Goal: Task Accomplishment & Management: Complete application form

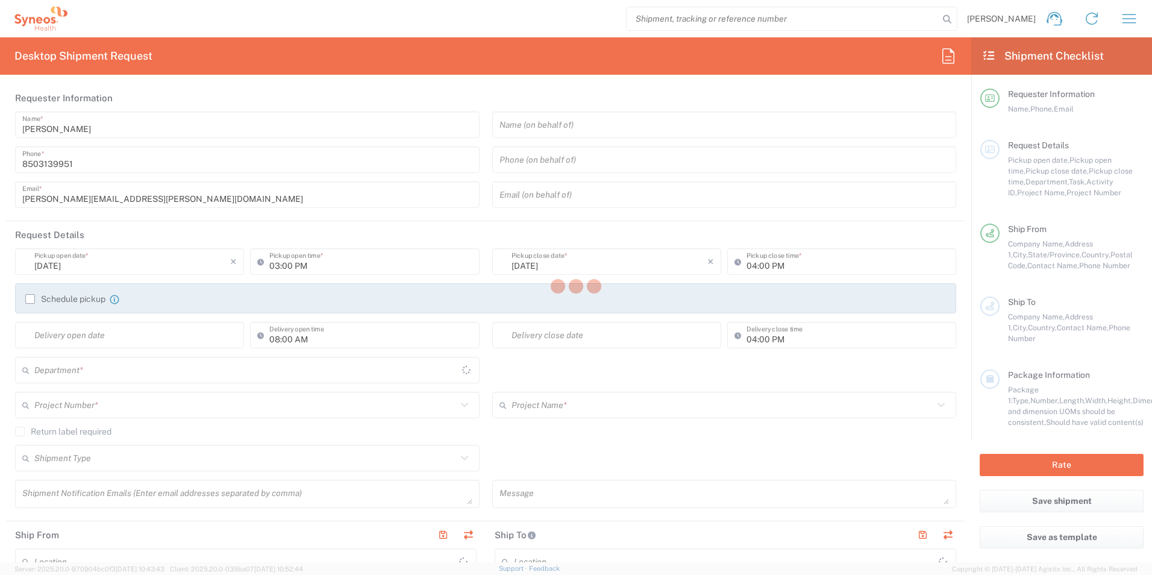
type input "[US_STATE]"
type input "[GEOGRAPHIC_DATA]"
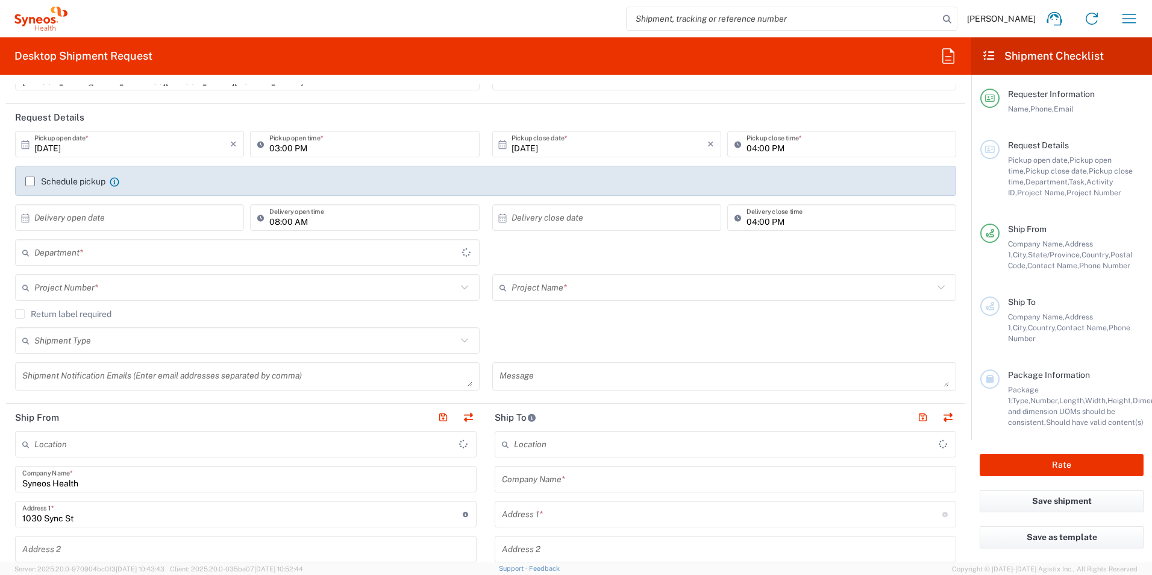
scroll to position [120, 0]
type input "3216"
click at [134, 243] on input "text" at bounding box center [245, 249] width 422 height 21
type input "[PERSON_NAME] Rsrch Grp ([GEOGRAPHIC_DATA]) In"
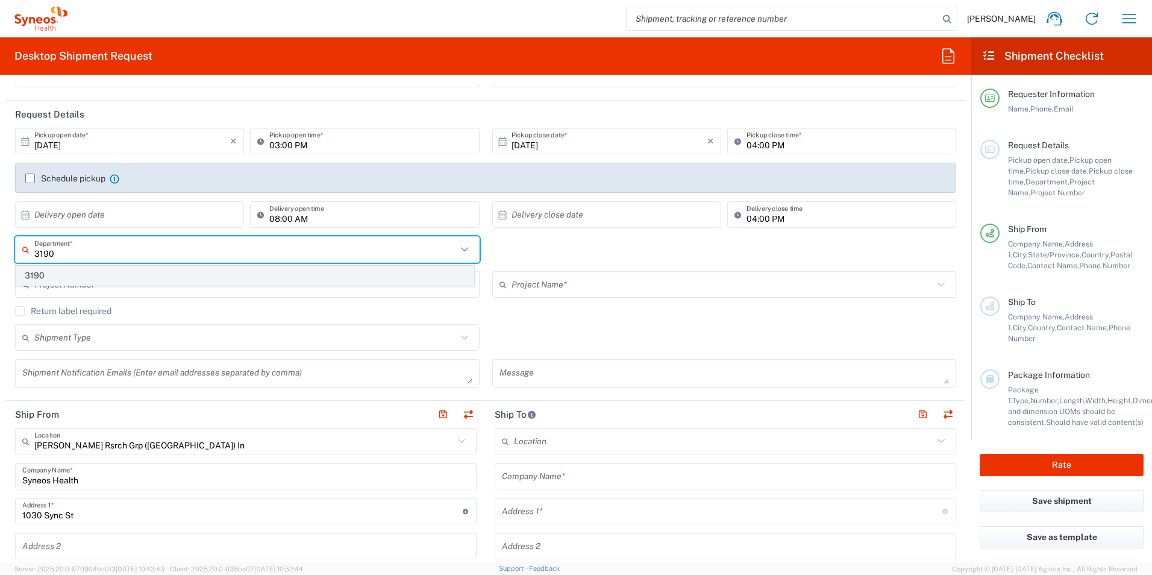
type input "3190"
click at [72, 276] on span "3190" at bounding box center [244, 275] width 457 height 19
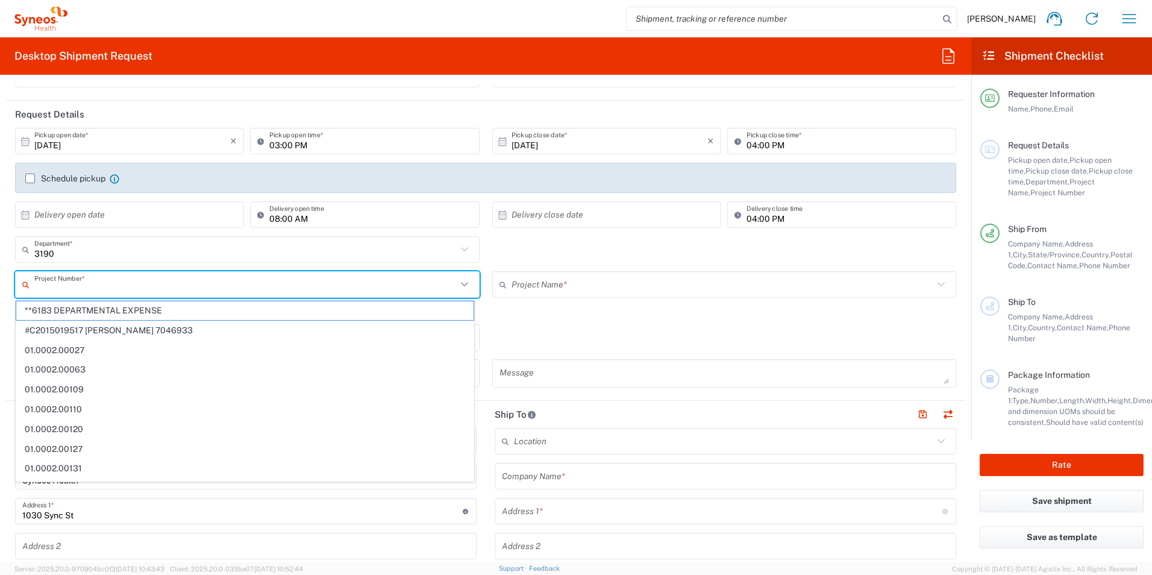
click at [123, 286] on input "text" at bounding box center [245, 284] width 422 height 21
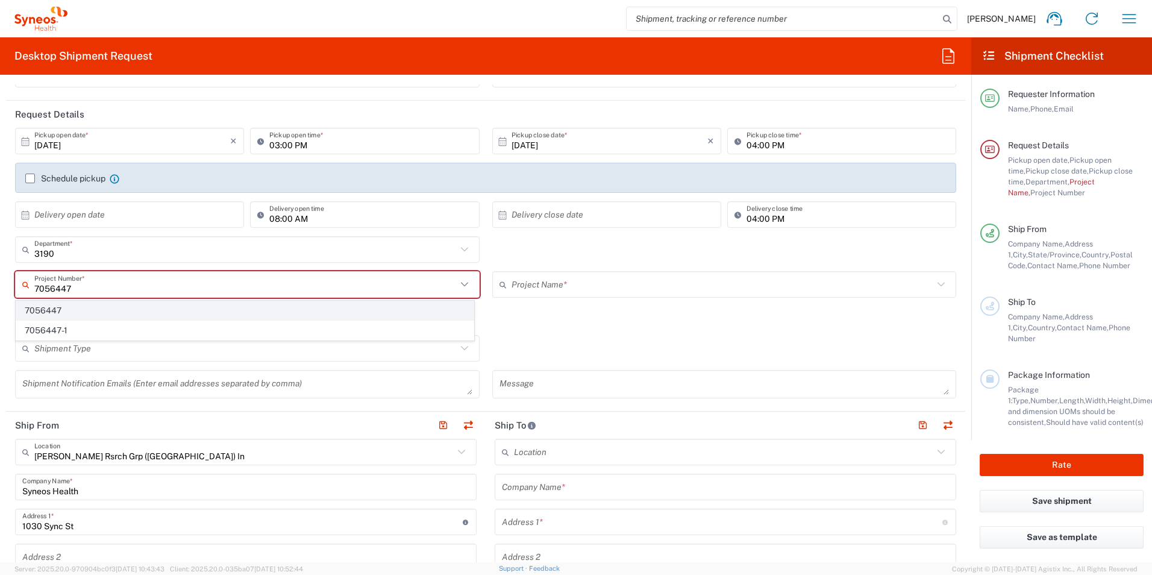
type input "7056447"
click at [87, 302] on span "7056447" at bounding box center [244, 310] width 457 height 19
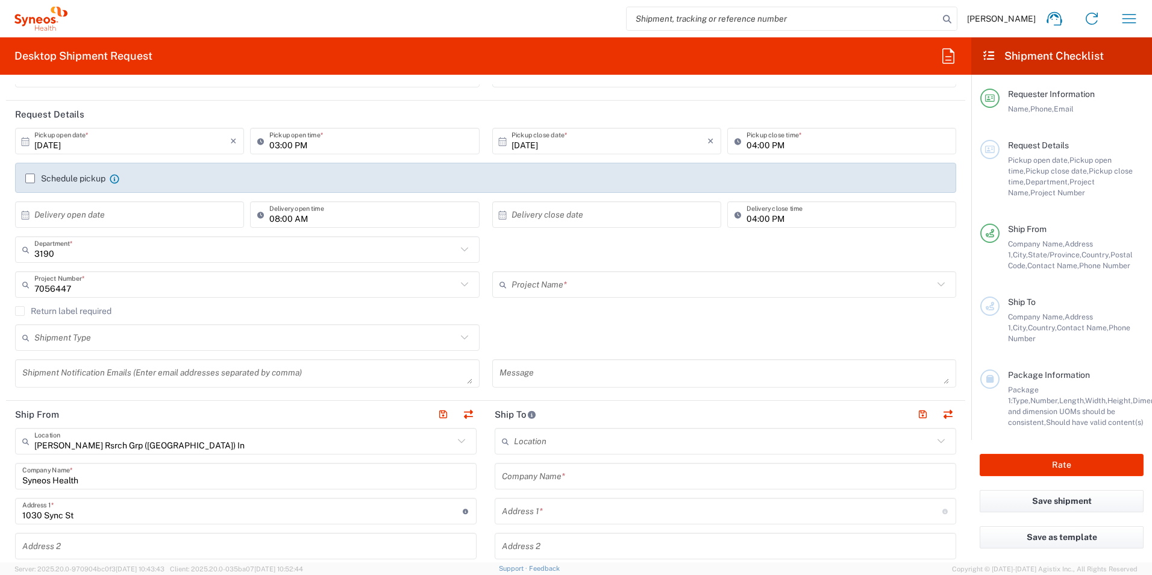
type input "Pharmazz 7056447"
click at [720, 334] on div "Shipment Type Batch Regular" at bounding box center [485, 341] width 953 height 35
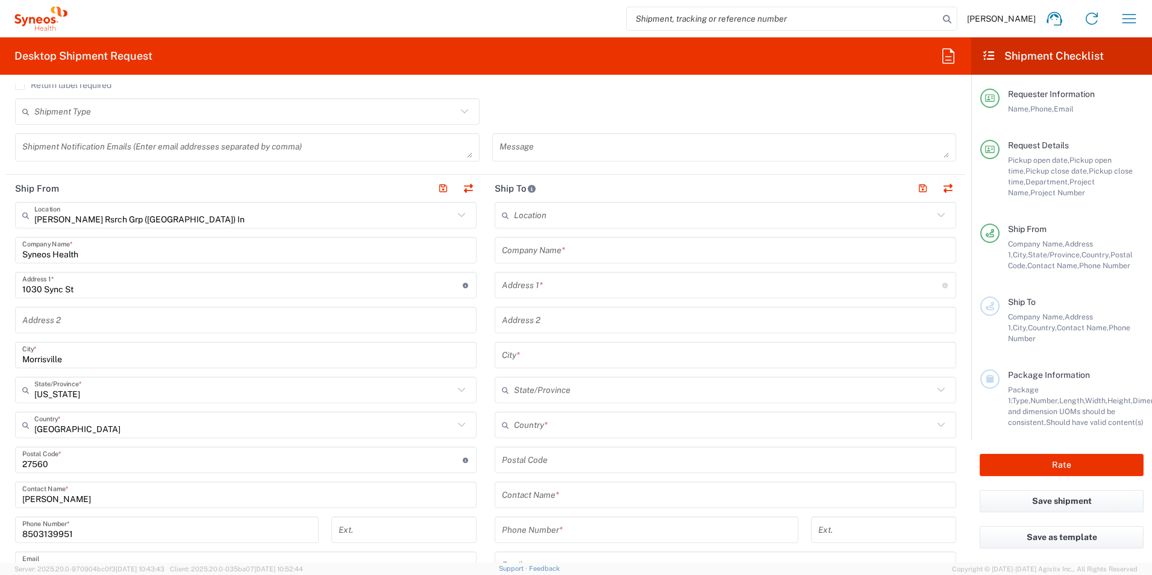
scroll to position [482, 0]
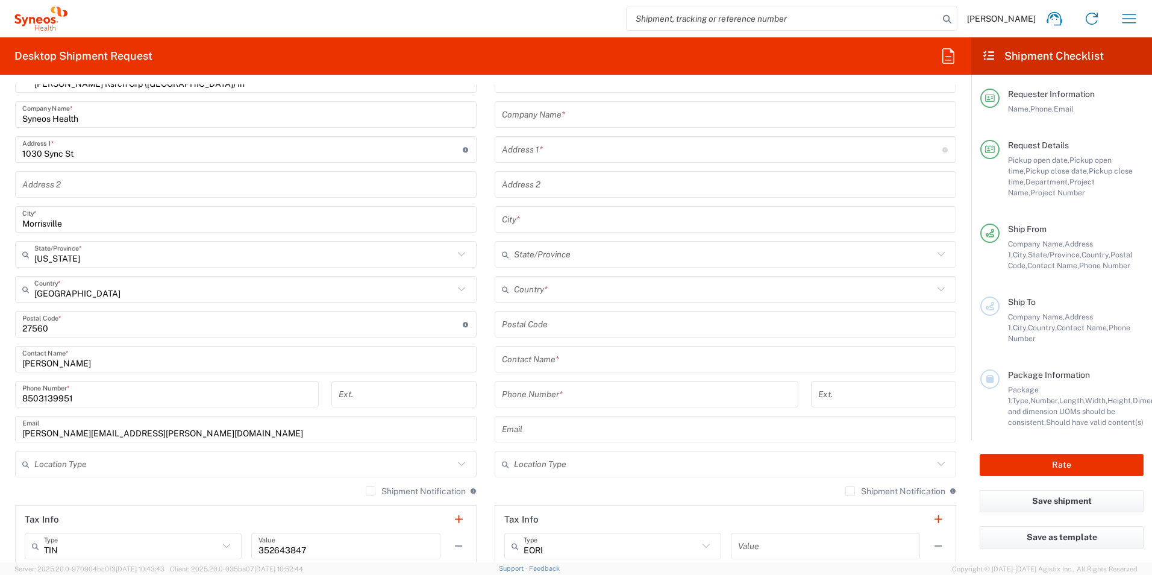
click at [597, 354] on input "text" at bounding box center [725, 359] width 447 height 21
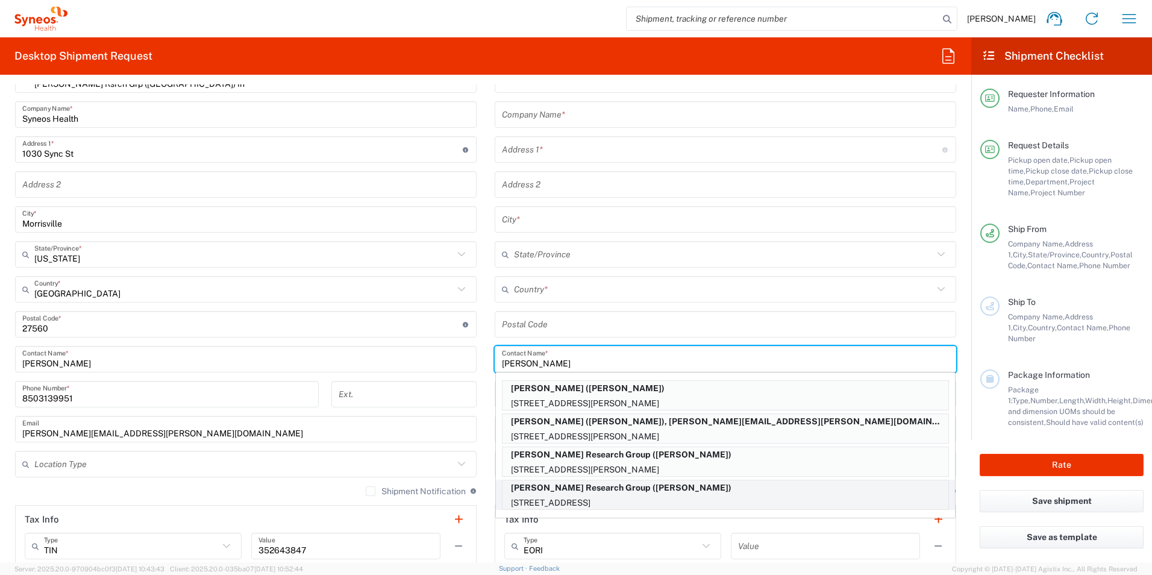
type input "[PERSON_NAME]"
click at [642, 486] on p "[PERSON_NAME] Research Group ([PERSON_NAME])" at bounding box center [725, 487] width 446 height 15
type input "[PERSON_NAME] Research Group"
type input "[STREET_ADDRESS]"
type input "Apt. 610"
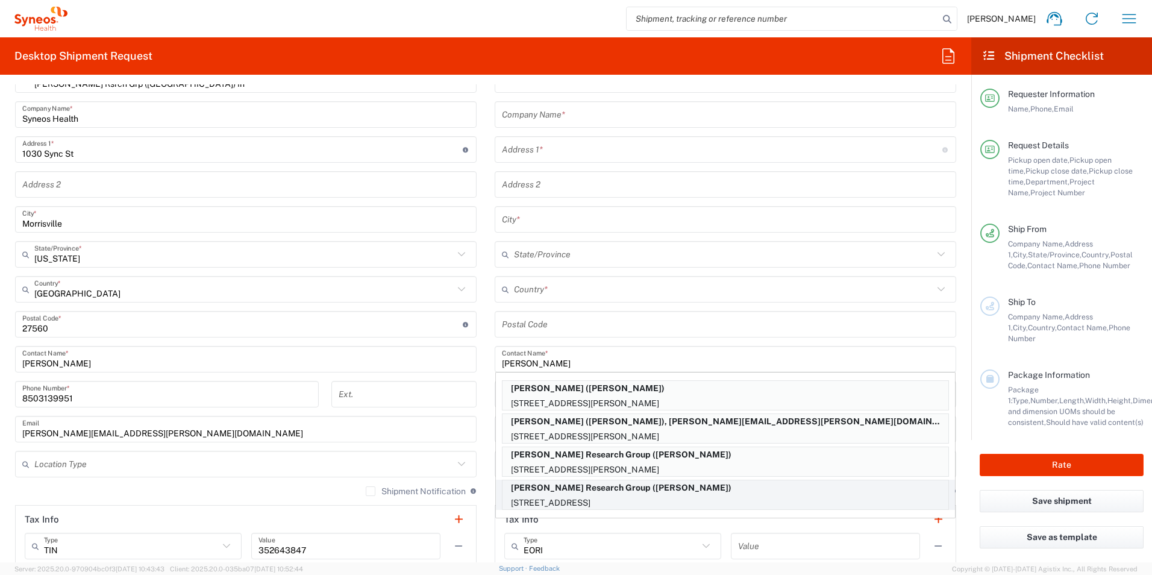
type input "[GEOGRAPHIC_DATA][PERSON_NAME]"
type input "[GEOGRAPHIC_DATA]"
type input "90401"
type input "[PERSON_NAME]"
type input "7609949632"
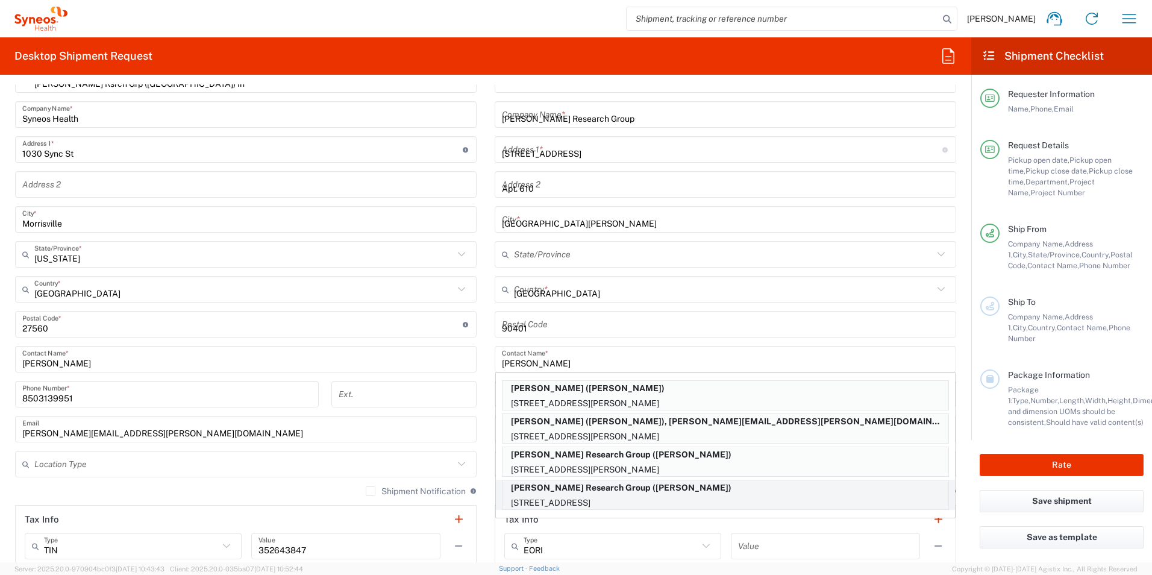
type input "[US_STATE]"
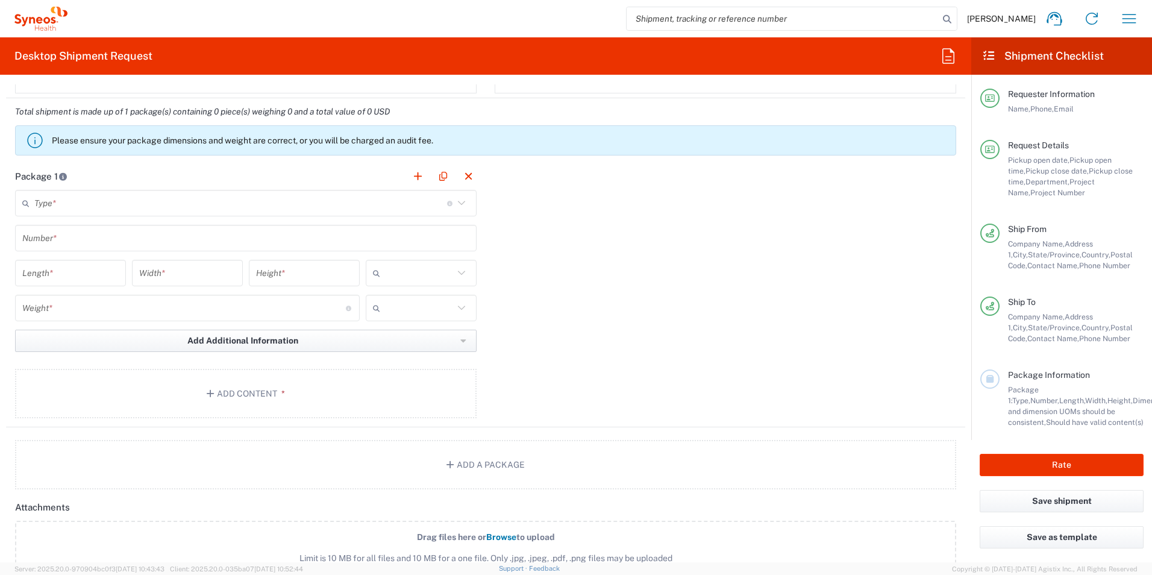
scroll to position [964, 0]
drag, startPoint x: 123, startPoint y: 216, endPoint x: 115, endPoint y: 199, distance: 18.9
click at [120, 208] on main "Type * Material used to package goods Envelope Large Box Medium Box Pallet(s) O…" at bounding box center [245, 303] width 479 height 232
click at [114, 200] on input "text" at bounding box center [240, 200] width 413 height 21
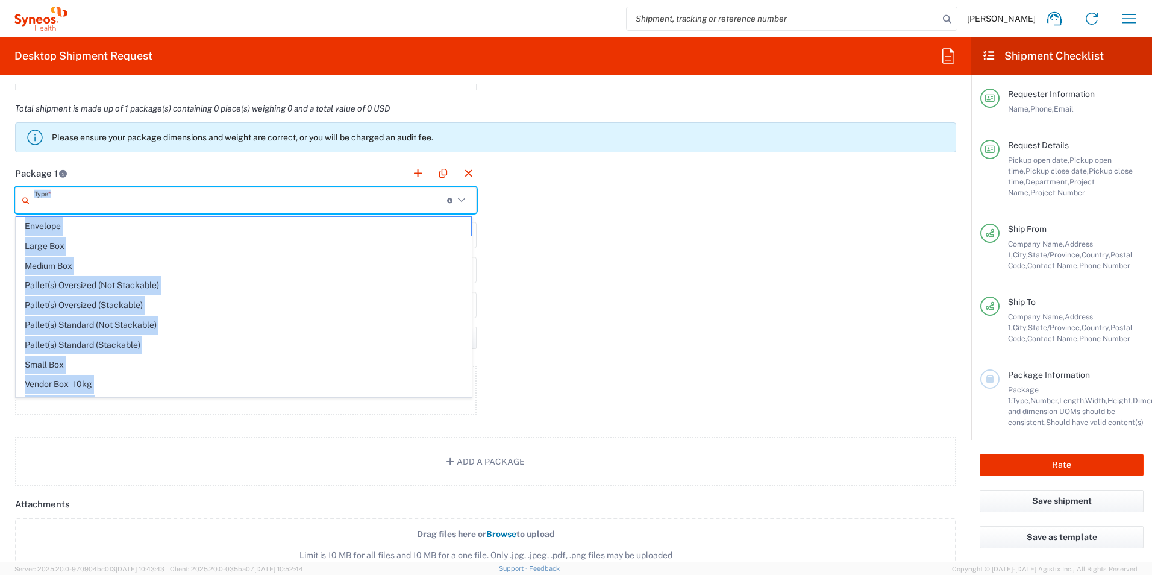
click at [113, 207] on input "text" at bounding box center [240, 200] width 413 height 21
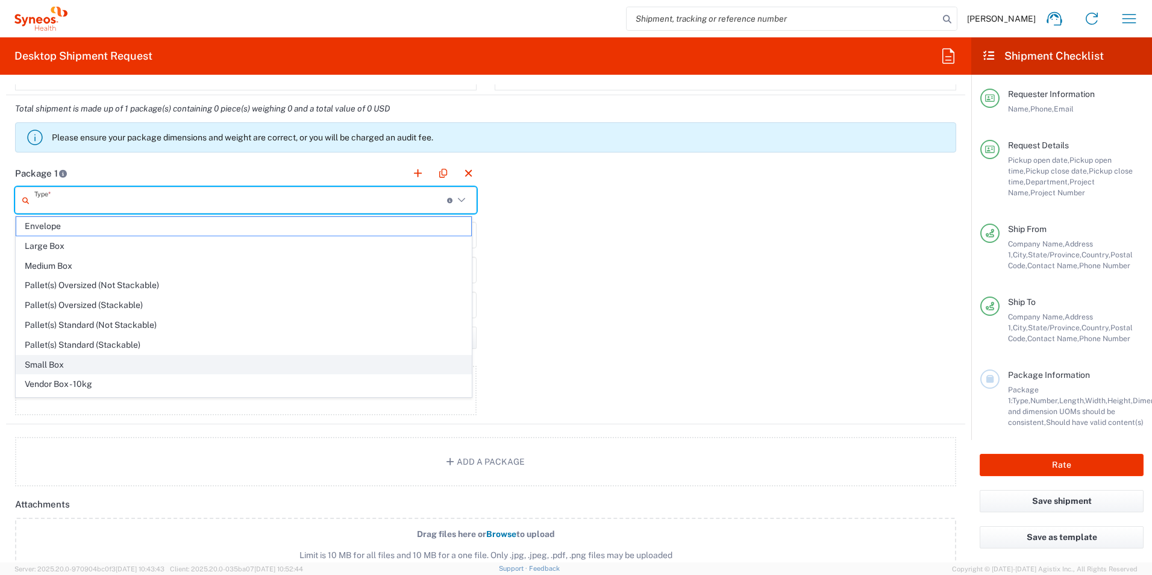
scroll to position [37, 0]
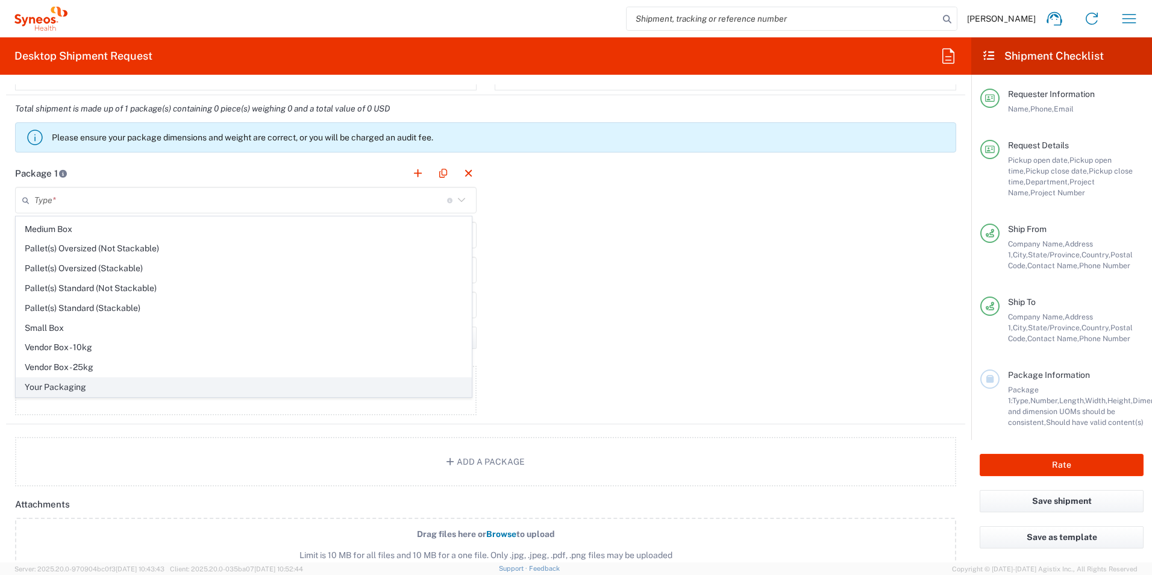
click at [111, 384] on span "Your Packaging" at bounding box center [243, 387] width 455 height 19
type input "Your Packaging"
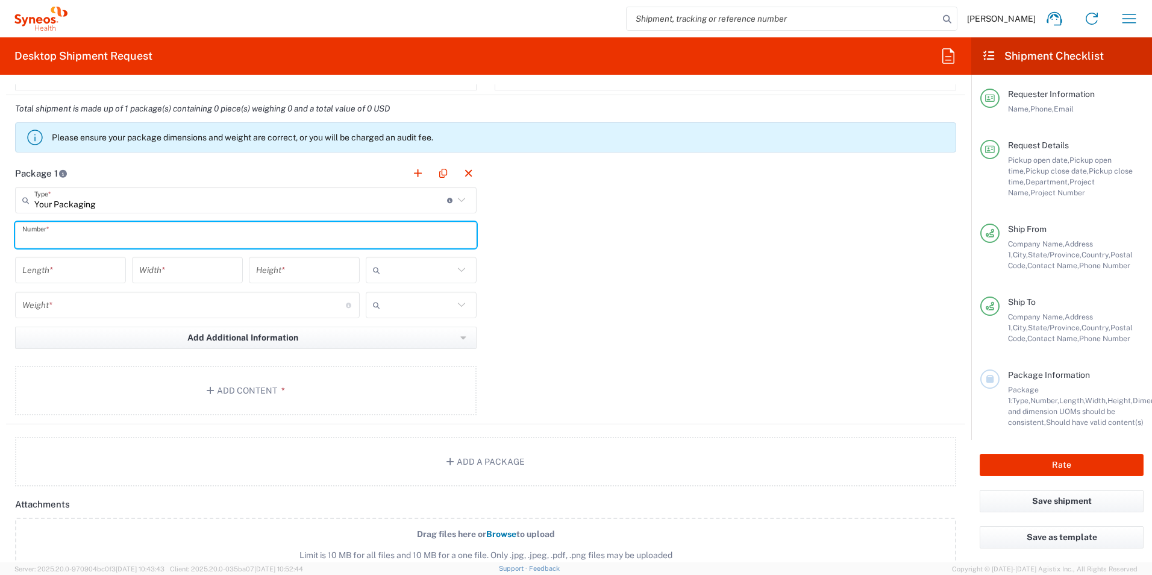
click at [114, 240] on input "text" at bounding box center [245, 235] width 447 height 21
type input "1"
click at [104, 266] on input "number" at bounding box center [70, 270] width 96 height 21
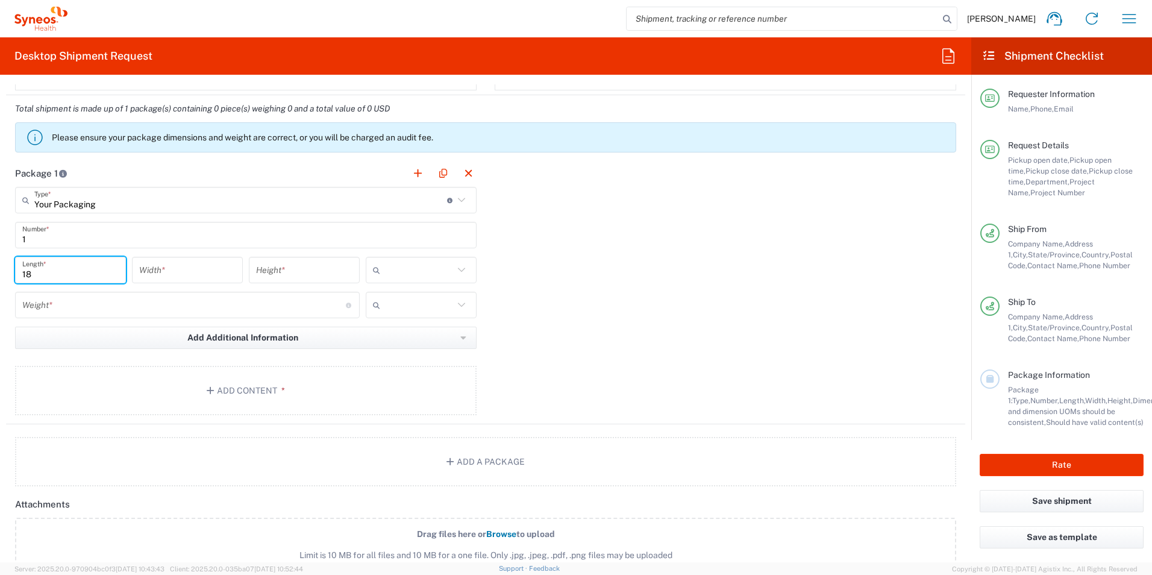
type input "18"
type input "in"
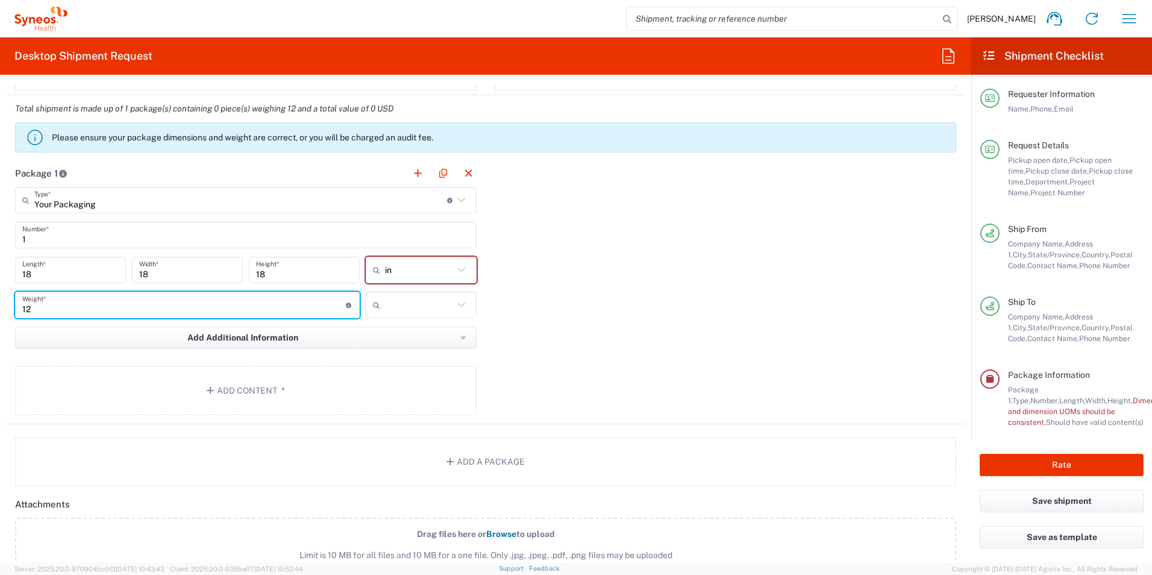
type input "12"
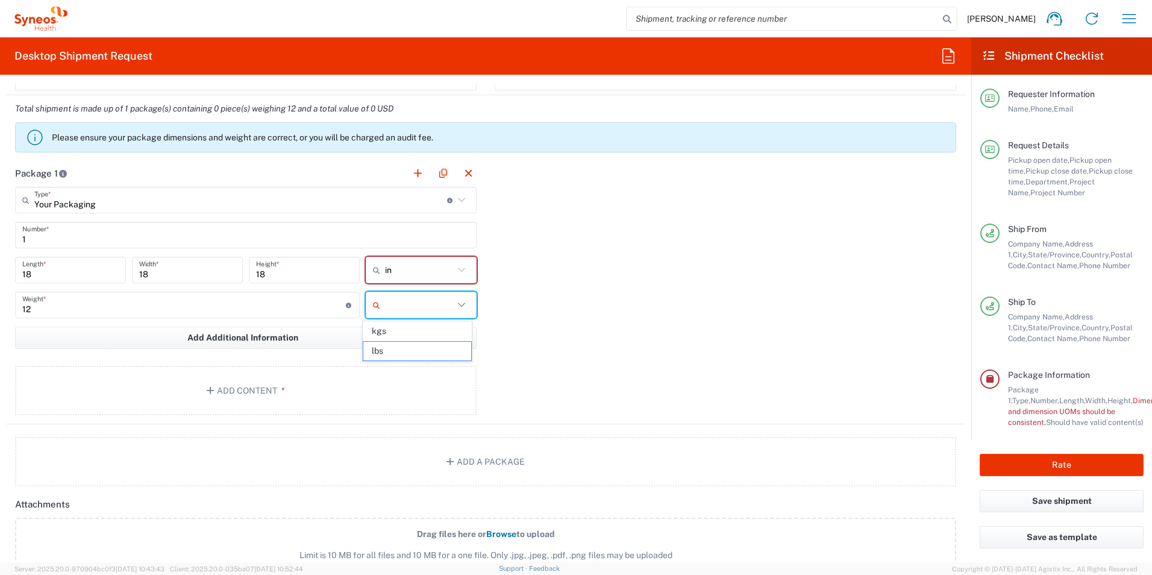
type input "lbs"
click at [216, 392] on button "Add Content *" at bounding box center [245, 390] width 461 height 49
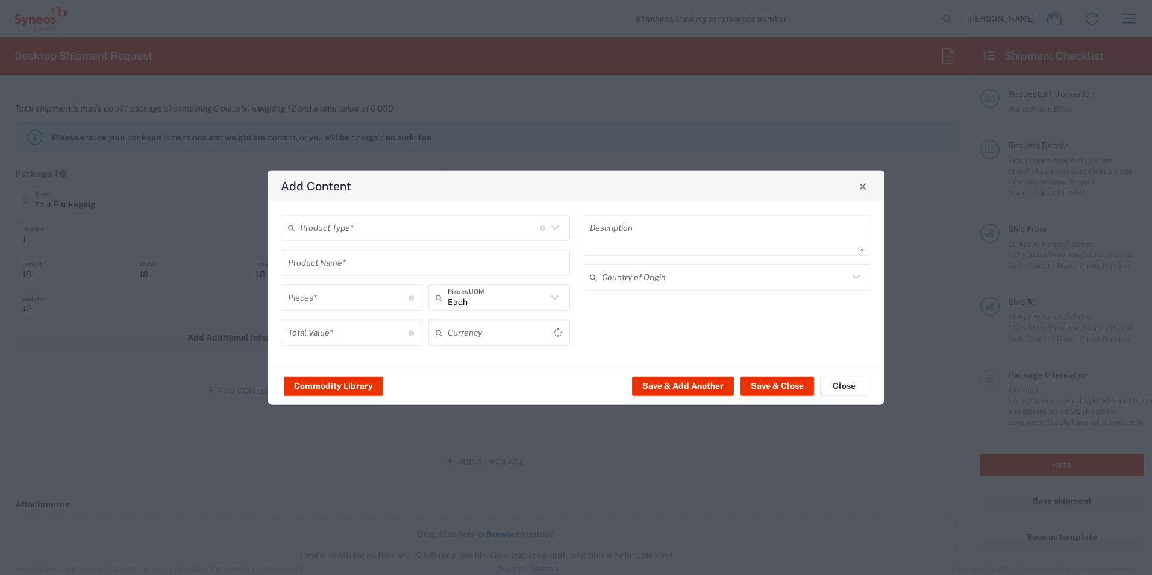
type input "US Dollar"
click at [308, 213] on div "Product Type * Document: Paper document generated internally by Syneos, a clien…" at bounding box center [576, 284] width 616 height 165
click at [320, 218] on input "text" at bounding box center [420, 227] width 240 height 21
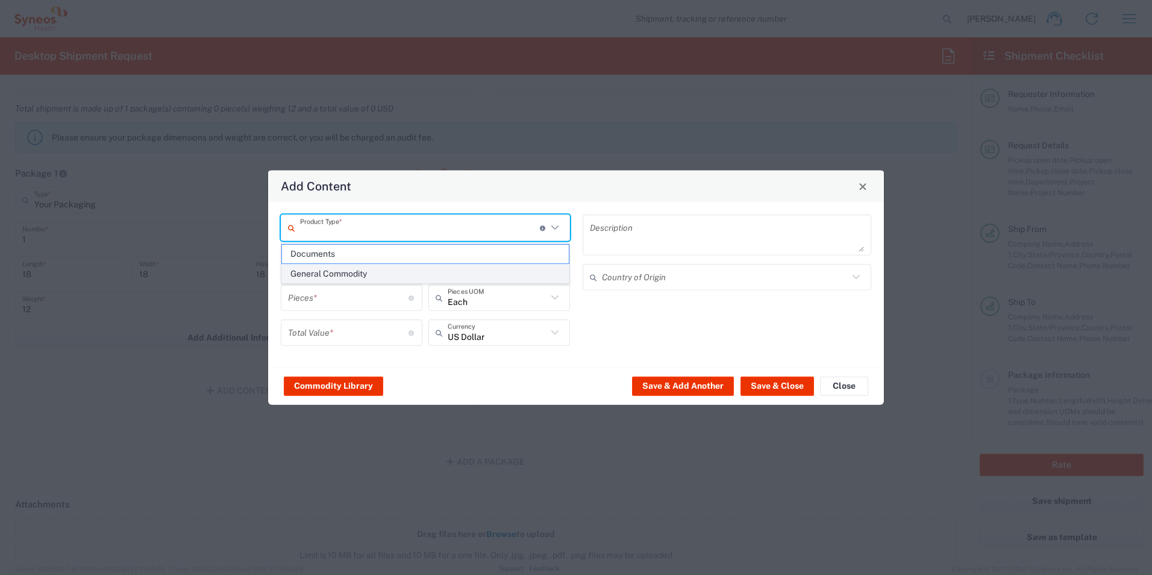
click at [351, 273] on span "General Commodity" at bounding box center [425, 273] width 287 height 19
type input "General Commodity"
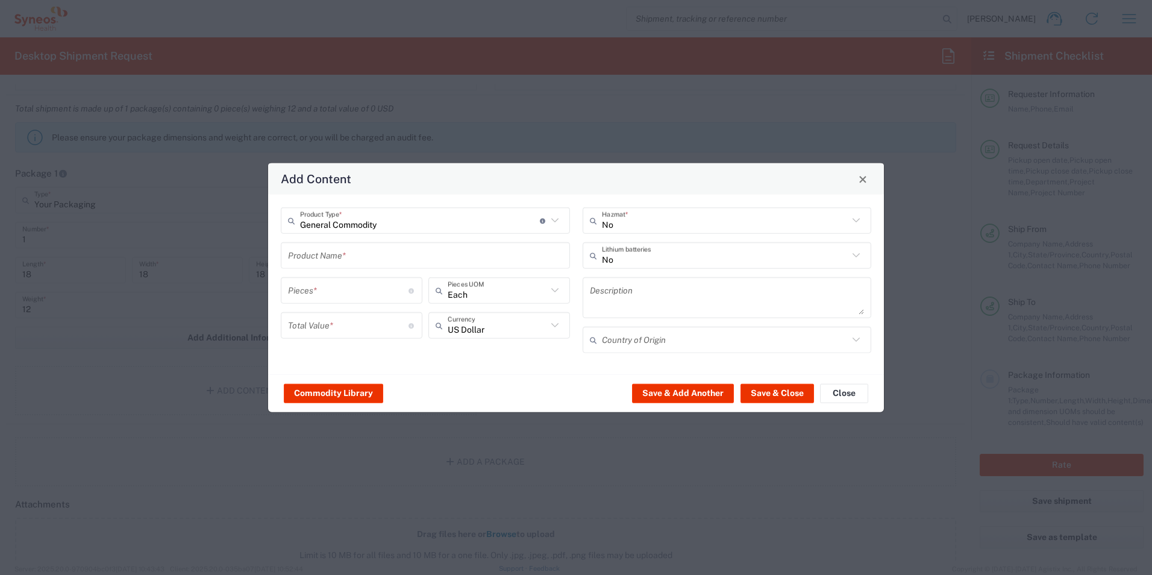
click at [360, 254] on input "text" at bounding box center [425, 255] width 275 height 21
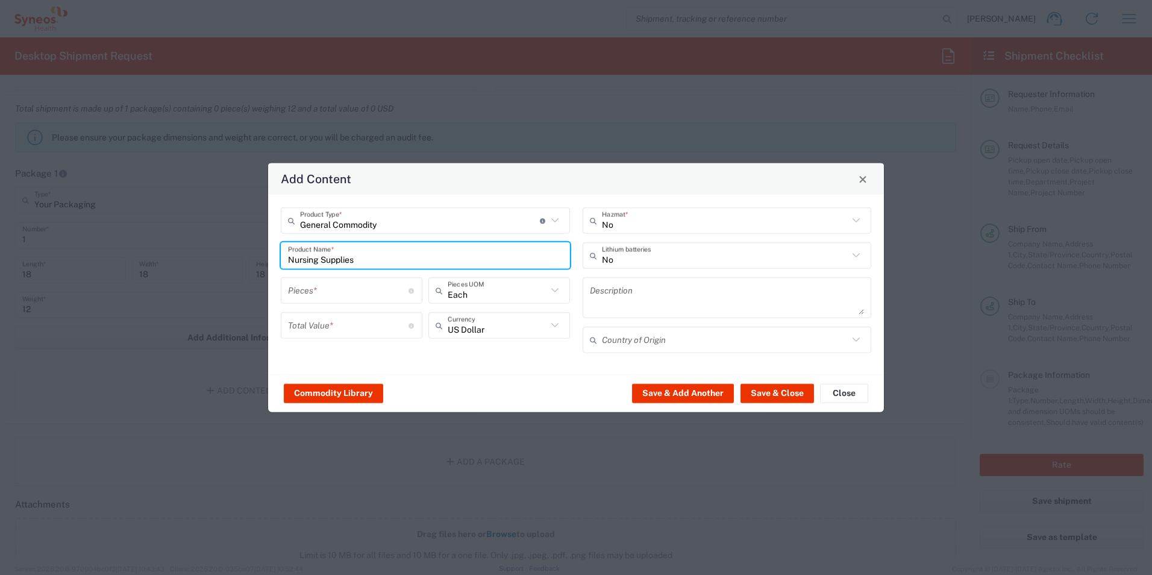
type input "Nursing Supplies"
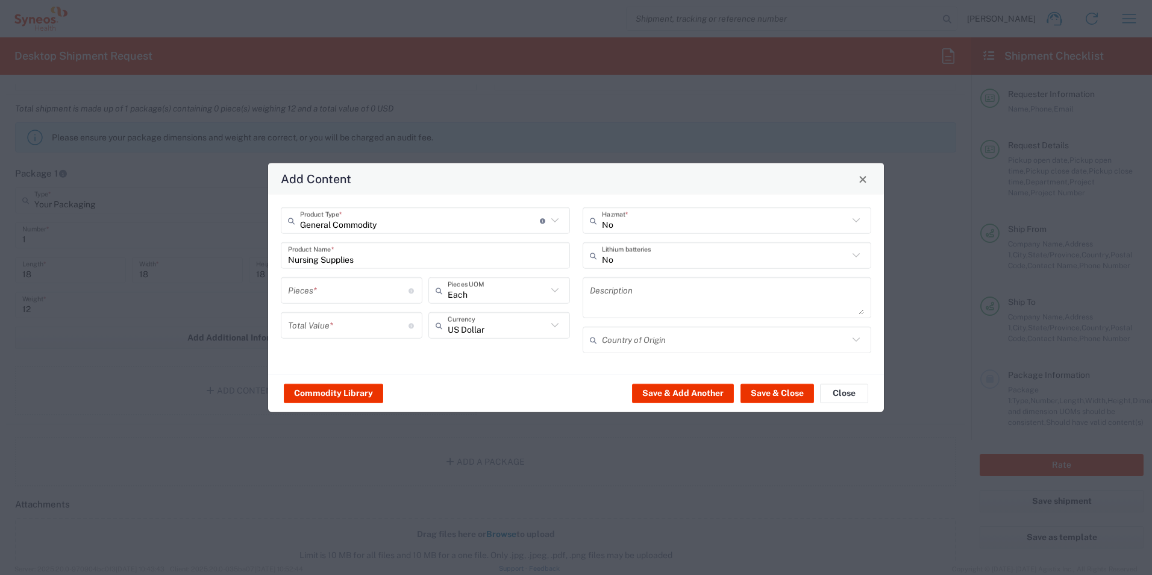
click at [343, 302] on div "Pieces * Number of pieces inside all the packages" at bounding box center [352, 290] width 142 height 27
type input "200"
click at [354, 319] on input "number" at bounding box center [348, 324] width 120 height 21
type input "1000"
click at [796, 396] on button "Save & Close" at bounding box center [776, 392] width 73 height 19
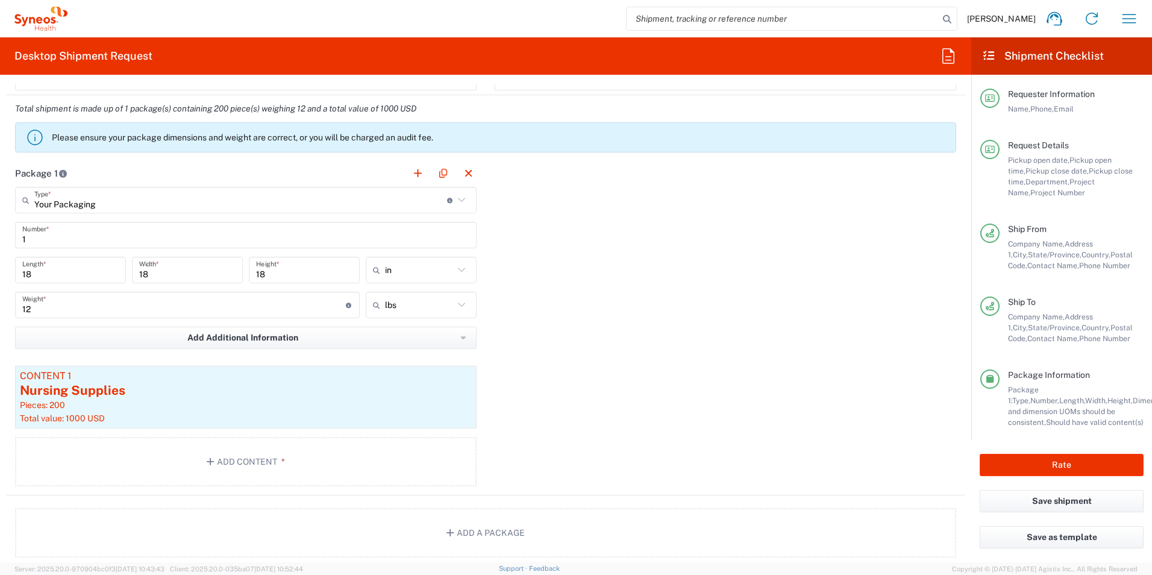
click at [1037, 478] on div "Rate" at bounding box center [1061, 465] width 181 height 50
click at [1038, 472] on button "Rate" at bounding box center [1061, 465] width 164 height 22
type input "7056447"
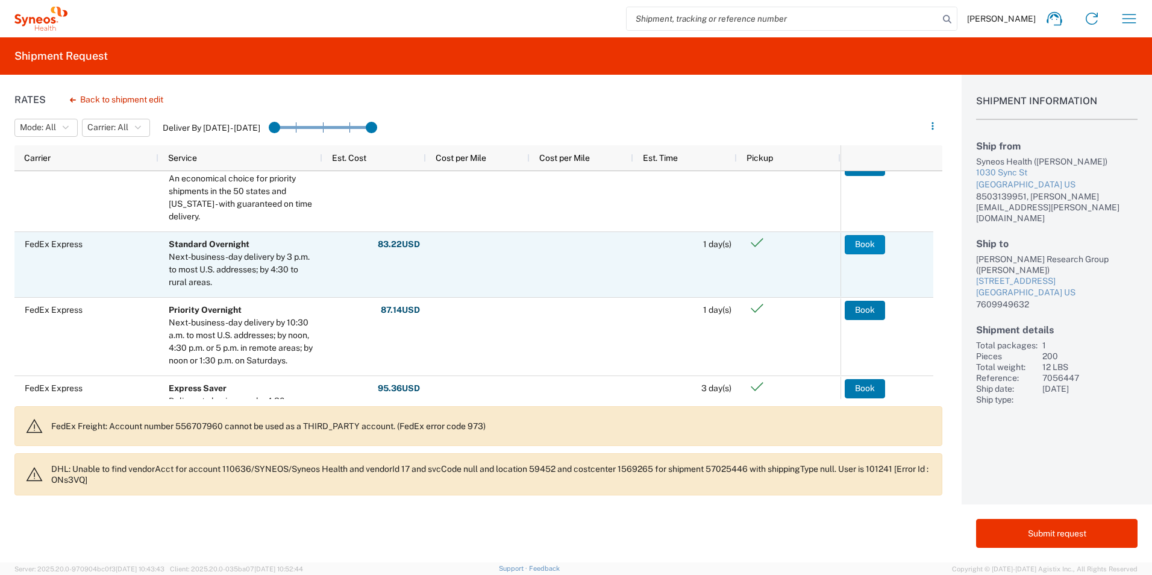
click at [873, 248] on button "Book" at bounding box center [864, 244] width 40 height 19
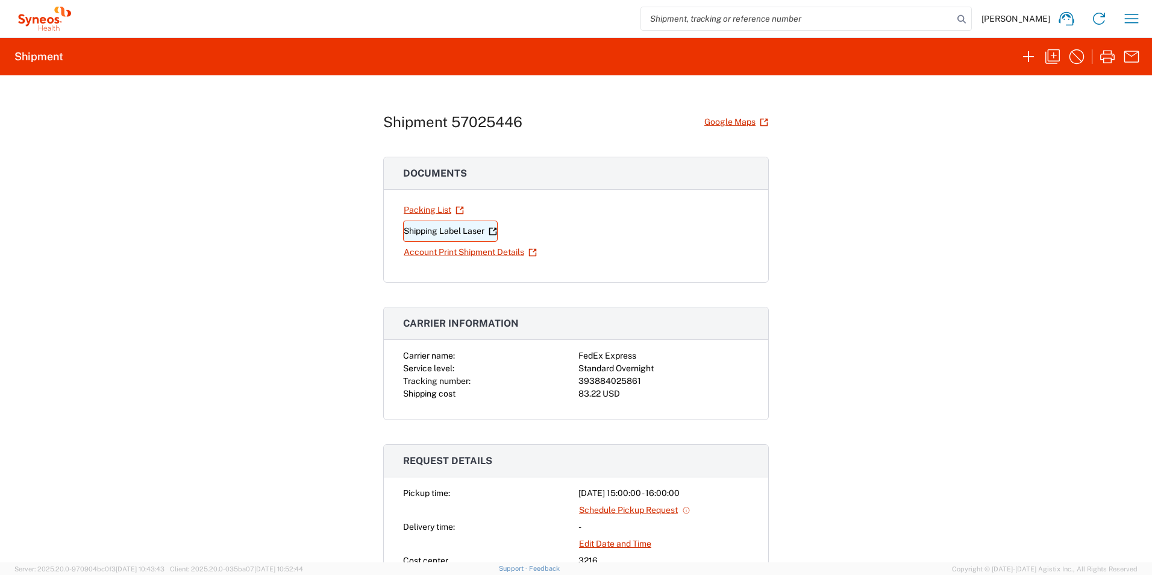
click at [441, 232] on link "Shipping Label Laser" at bounding box center [450, 230] width 95 height 21
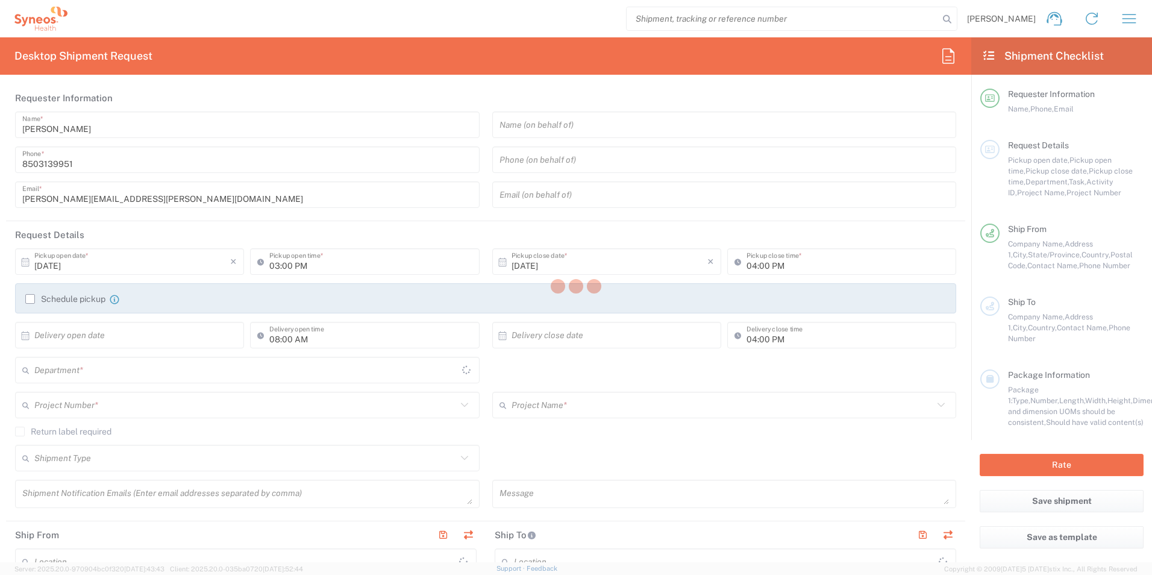
type input "[US_STATE]"
type input "[GEOGRAPHIC_DATA]"
type input "3216"
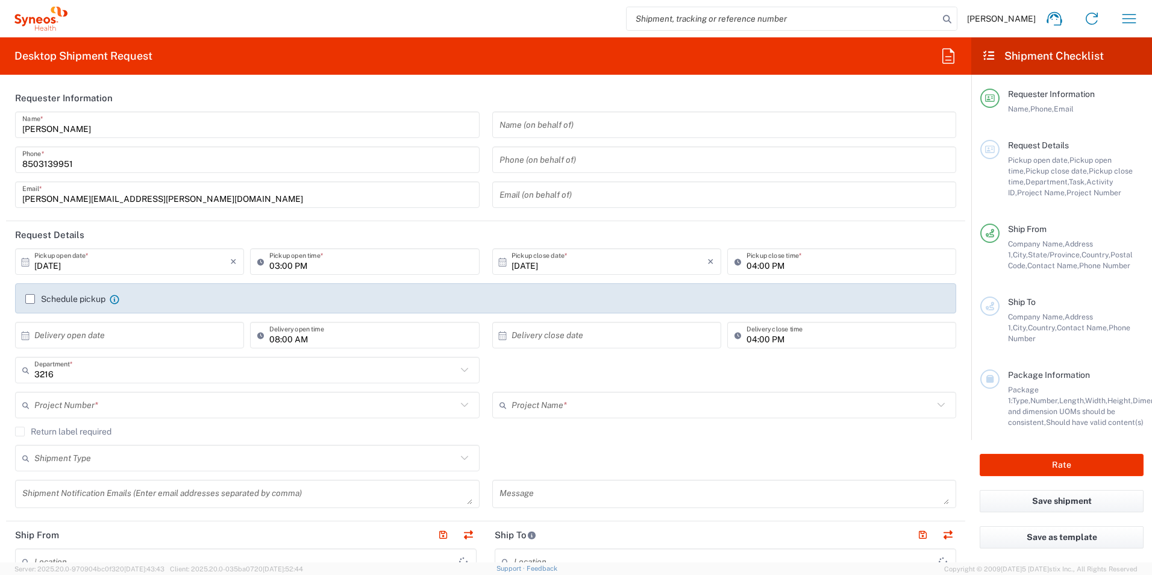
type input "[PERSON_NAME] Rsrch Grp ([GEOGRAPHIC_DATA]) In"
click at [82, 380] on input "text" at bounding box center [245, 370] width 422 height 21
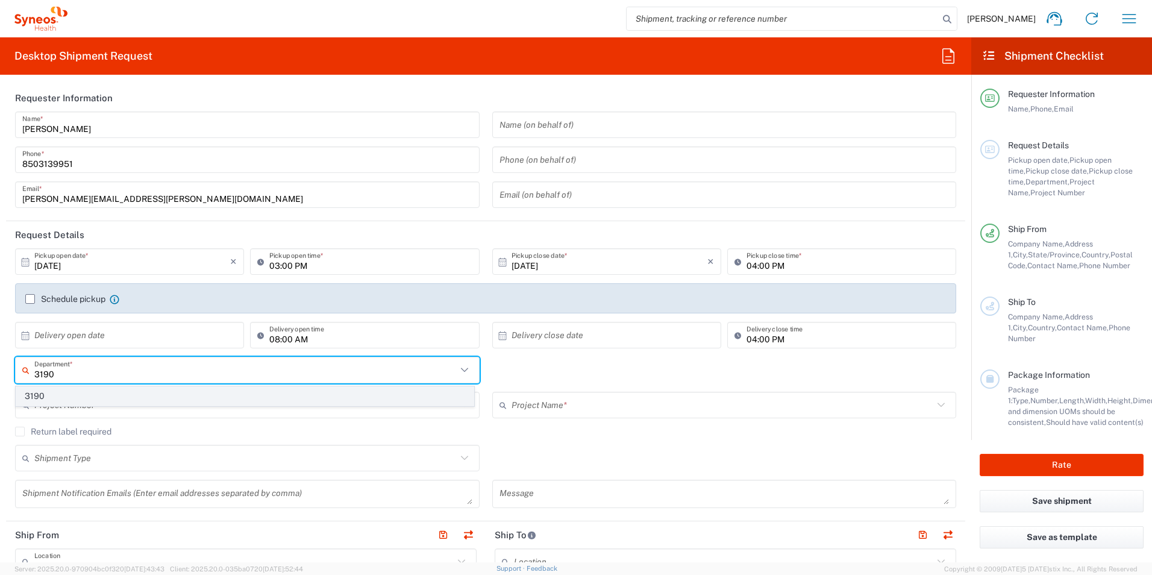
type input "3190"
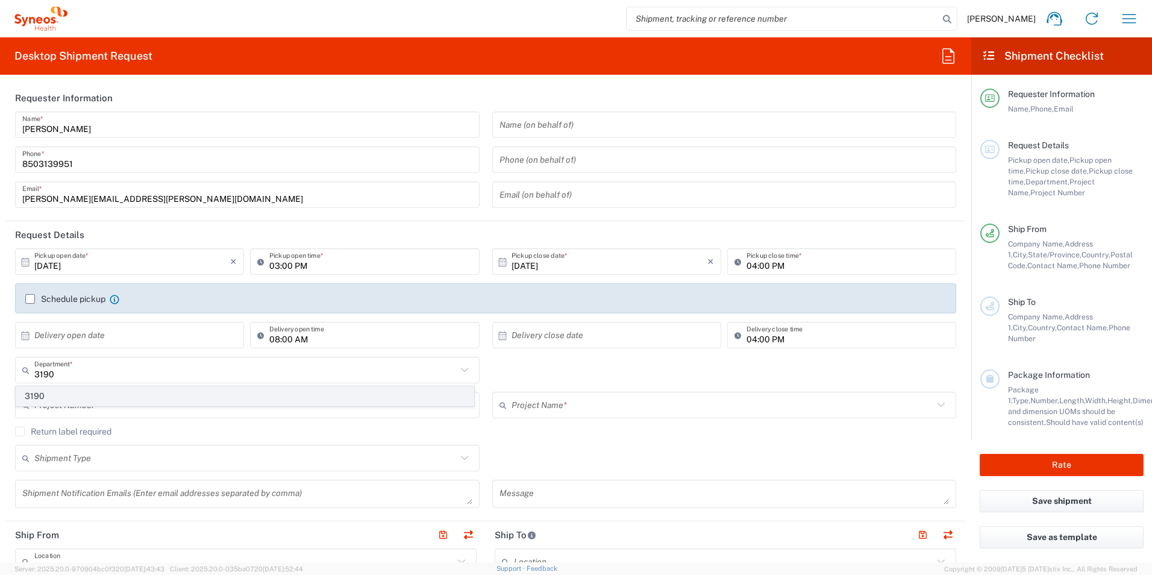
click at [95, 391] on span "3190" at bounding box center [244, 396] width 457 height 19
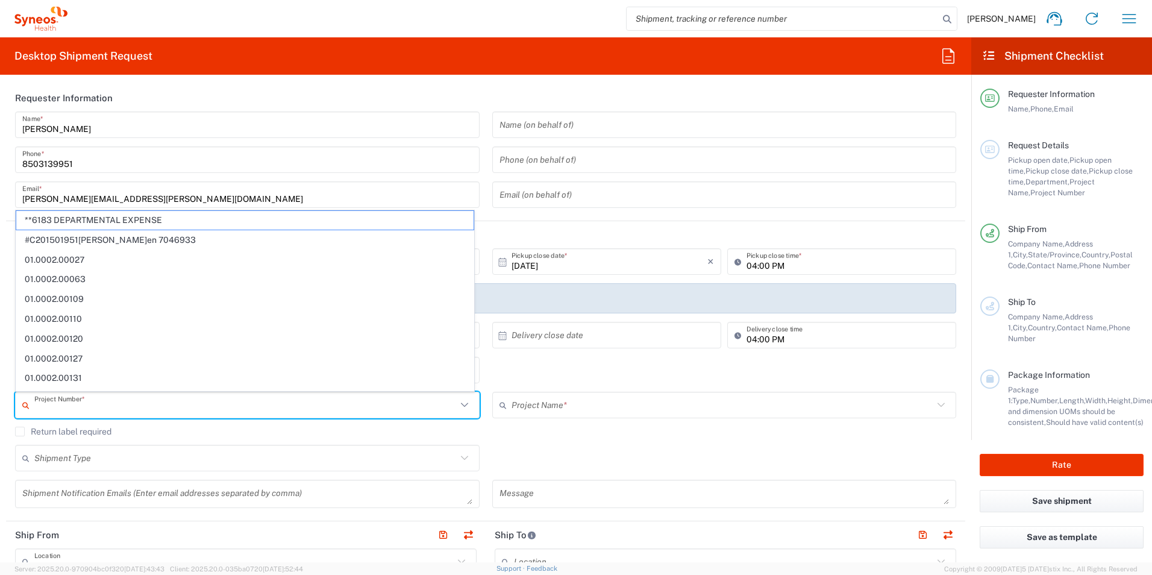
click at [106, 395] on input "text" at bounding box center [245, 404] width 422 height 21
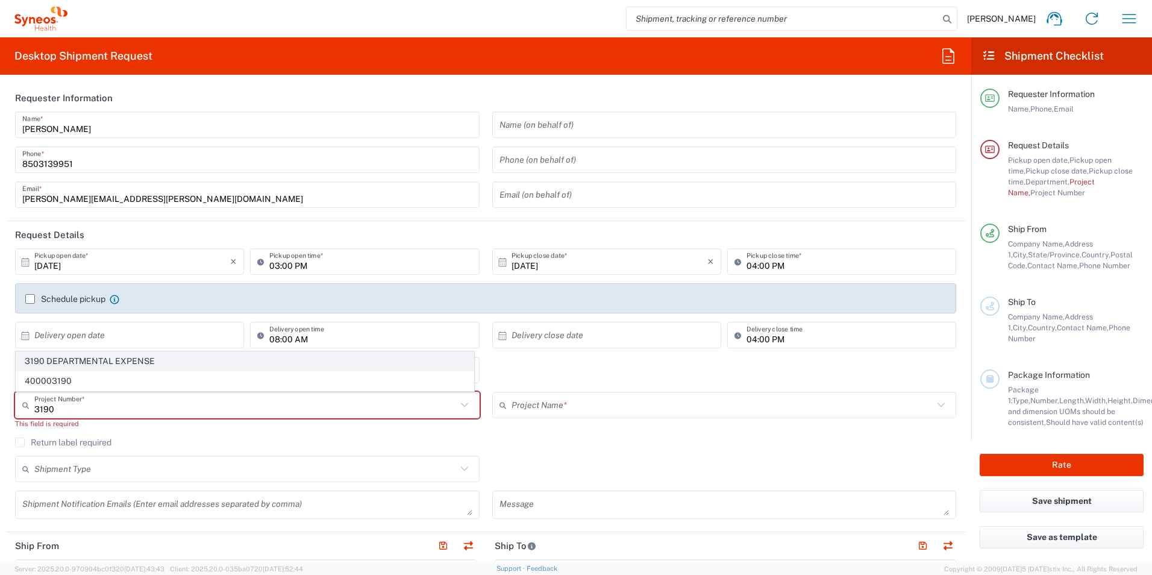
click at [87, 361] on span "3190 DEPARTMENTAL EXPENSE" at bounding box center [244, 361] width 457 height 19
type input "3190 DEPARTMENTAL EXPENSE"
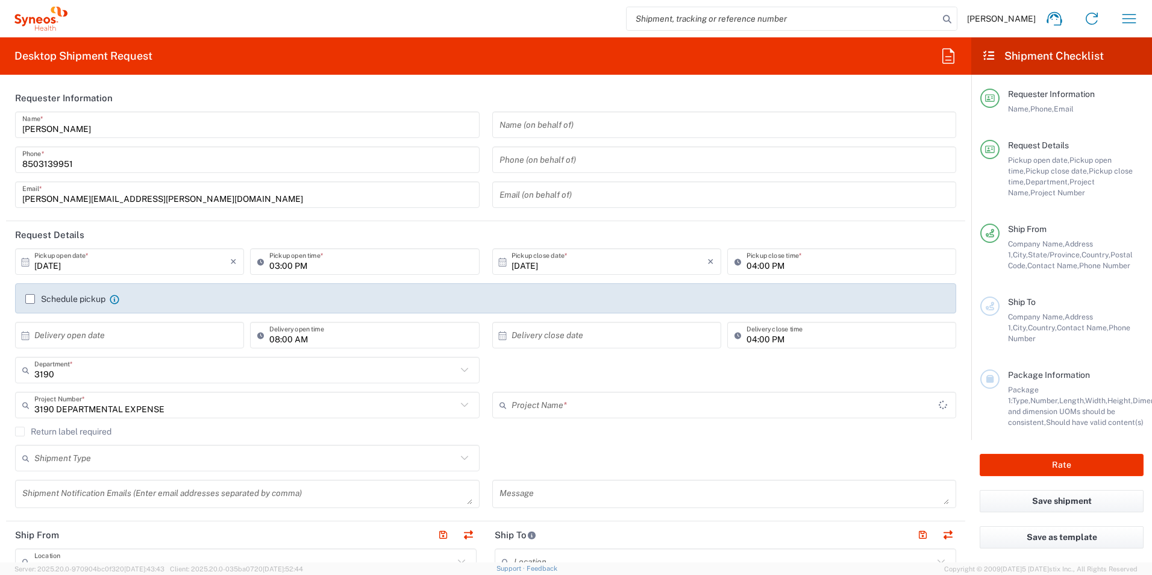
type input "3190 DEPARTMENTAL EXPENSE"
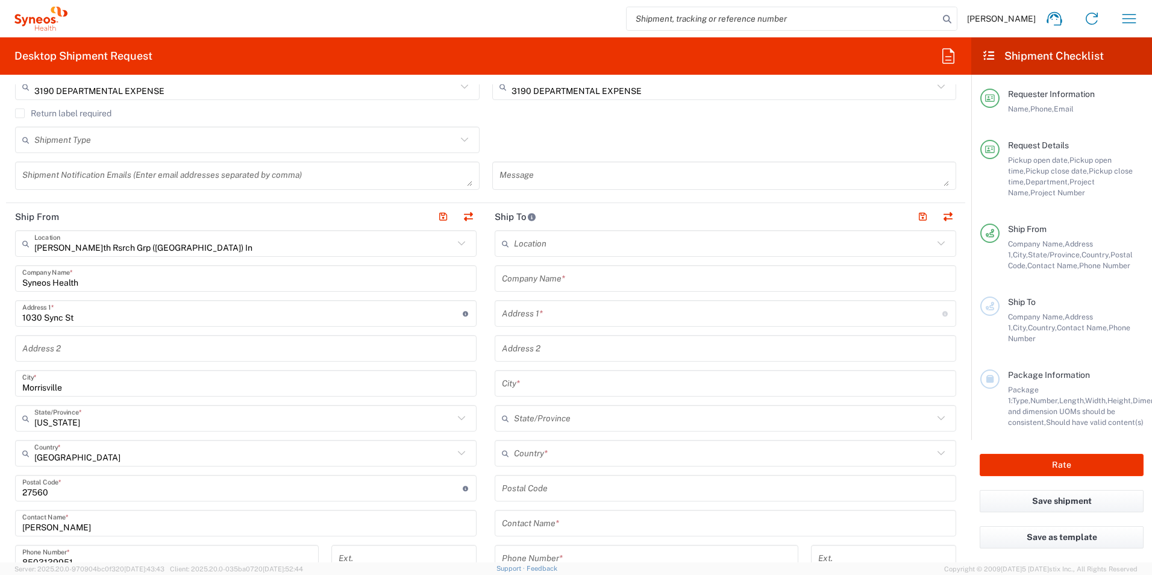
scroll to position [361, 0]
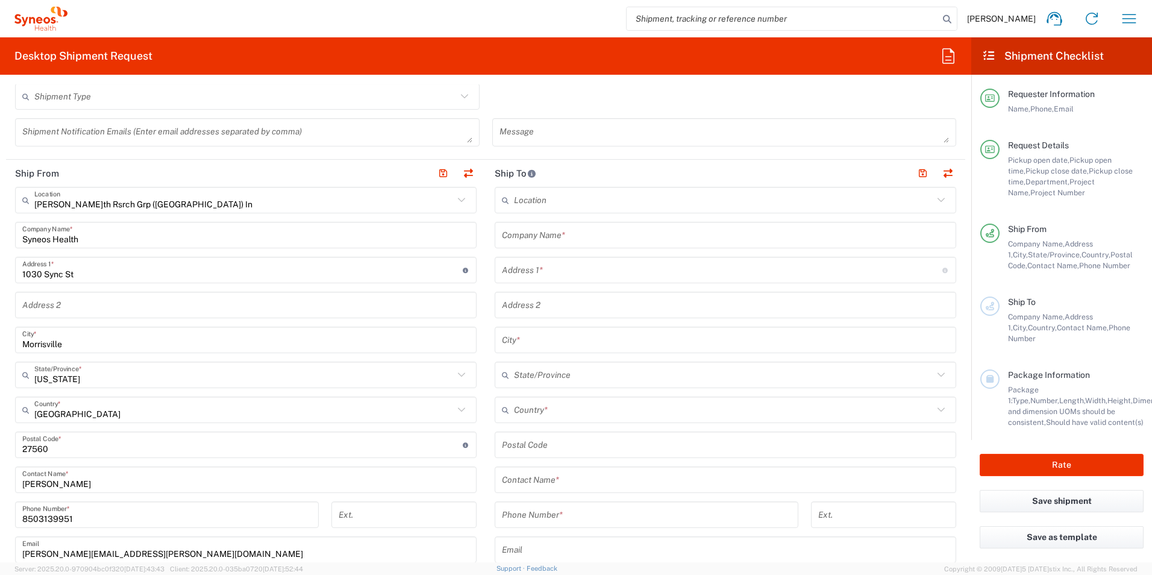
click at [607, 241] on input "text" at bounding box center [725, 235] width 447 height 21
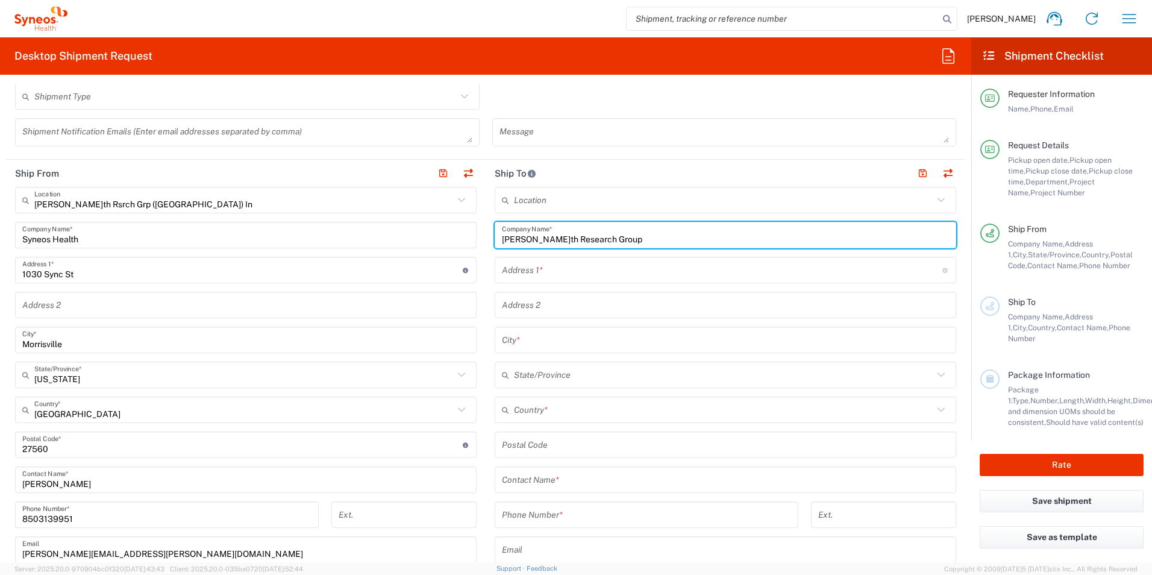
type input "[PERSON_NAME] Research Group"
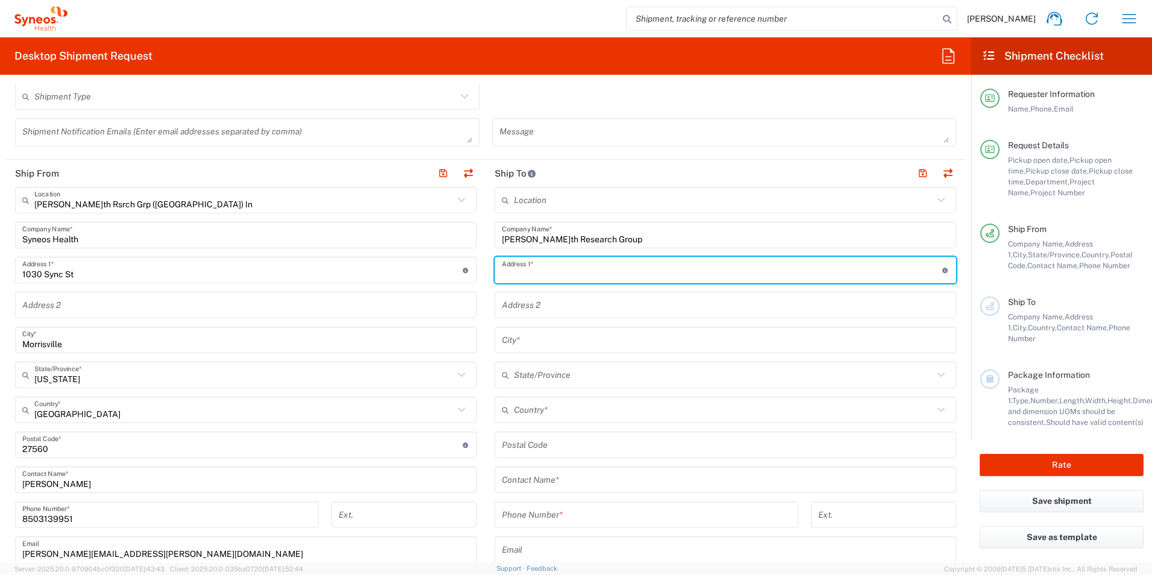
click at [547, 275] on input "text" at bounding box center [722, 270] width 440 height 21
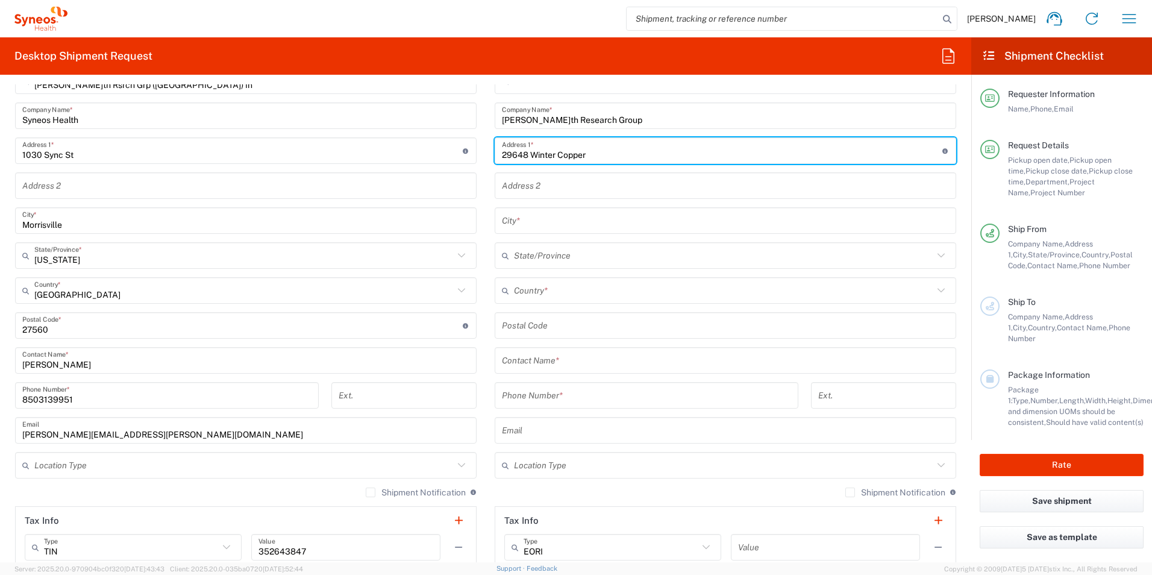
scroll to position [482, 0]
type input "29648 Winter Copper"
drag, startPoint x: 688, startPoint y: 288, endPoint x: 678, endPoint y: 287, distance: 10.3
click at [686, 288] on input "text" at bounding box center [723, 289] width 419 height 21
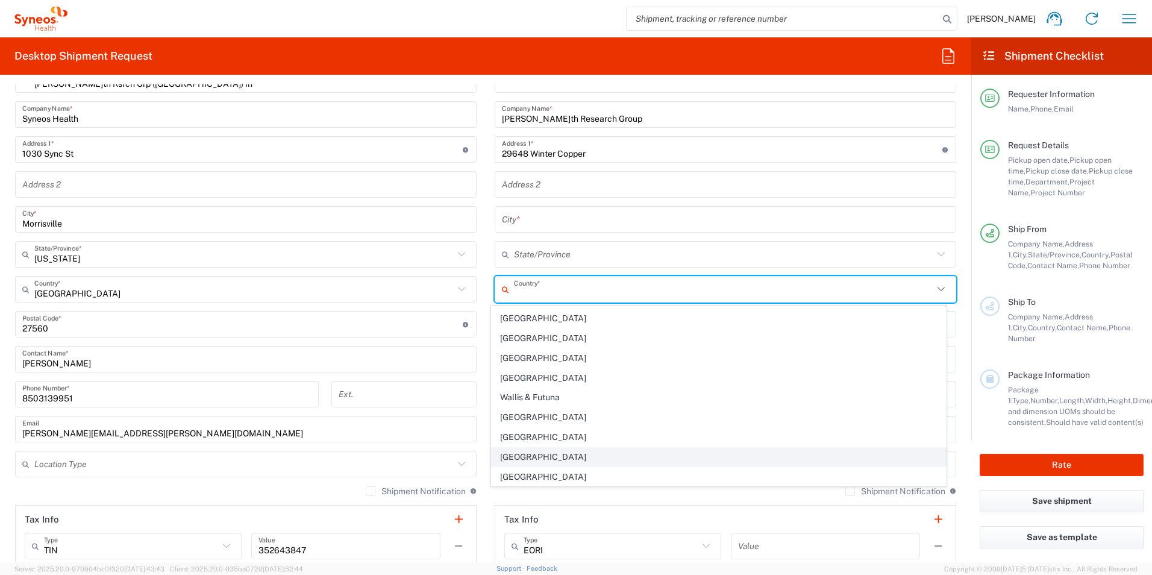
scroll to position [4677, 0]
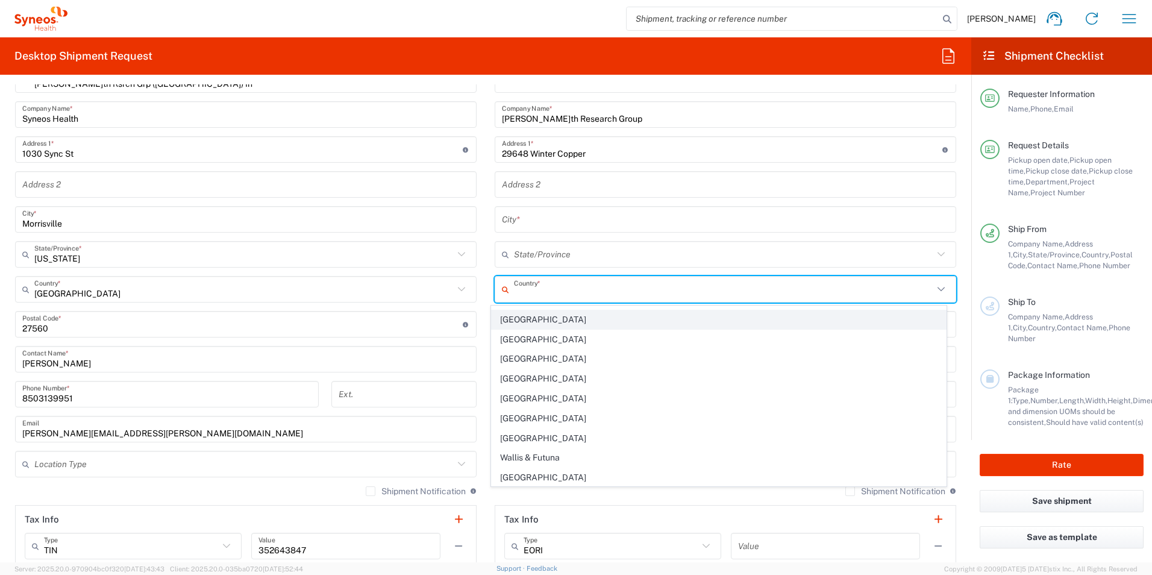
click at [545, 317] on span "[GEOGRAPHIC_DATA]" at bounding box center [718, 319] width 455 height 19
type input "[GEOGRAPHIC_DATA]"
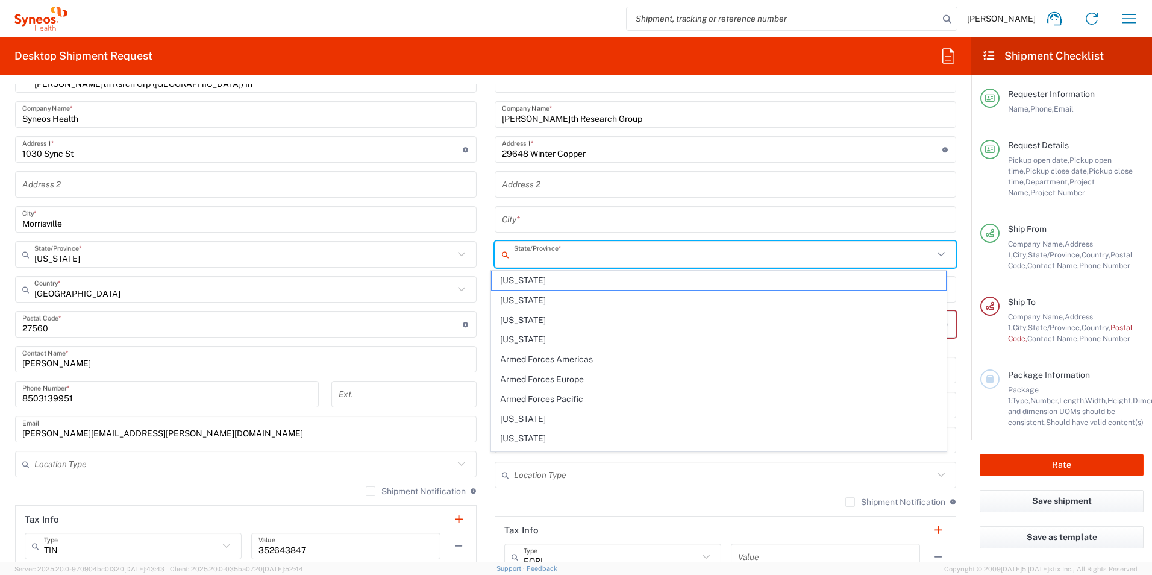
click at [589, 254] on input "text" at bounding box center [723, 254] width 419 height 21
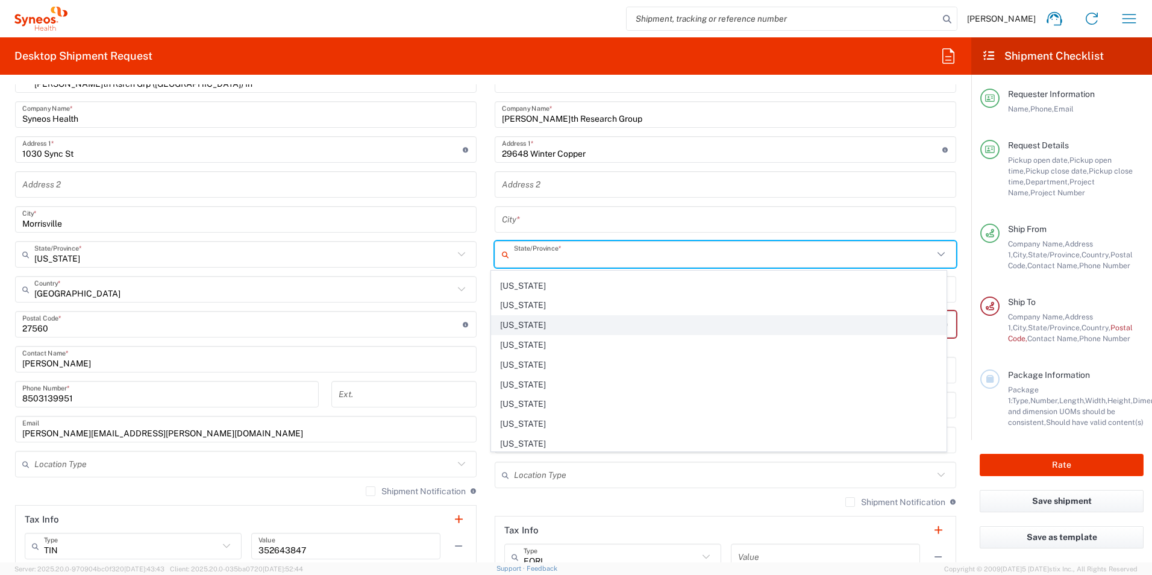
click at [555, 328] on span "[US_STATE]" at bounding box center [718, 325] width 455 height 19
type input "[US_STATE]"
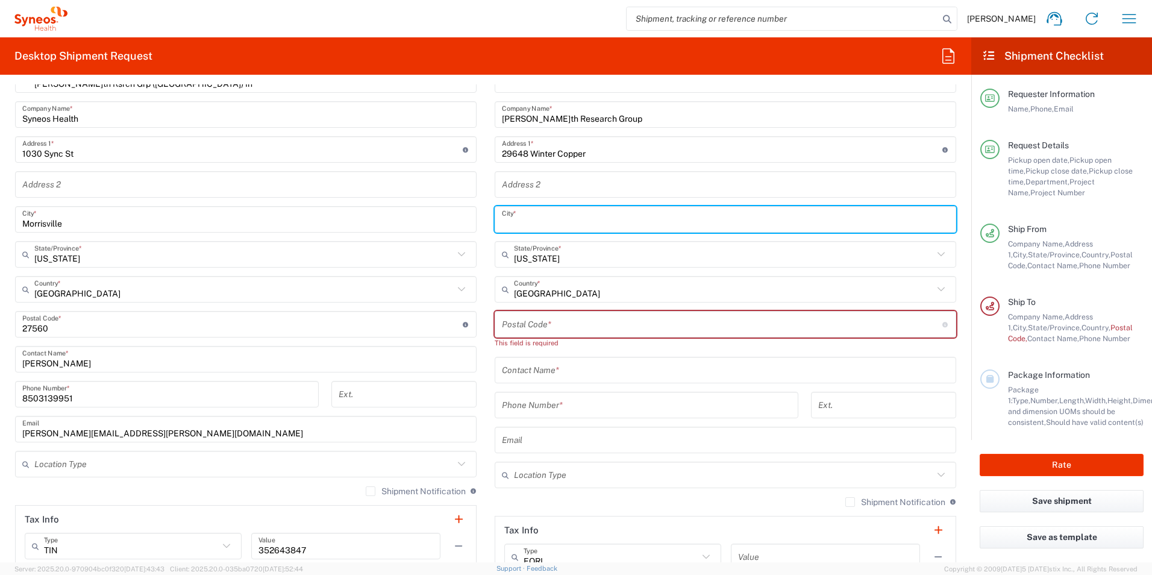
click at [574, 218] on input "text" at bounding box center [725, 219] width 447 height 21
type input "Bulverde"
click at [582, 328] on input "undefined" at bounding box center [722, 324] width 440 height 21
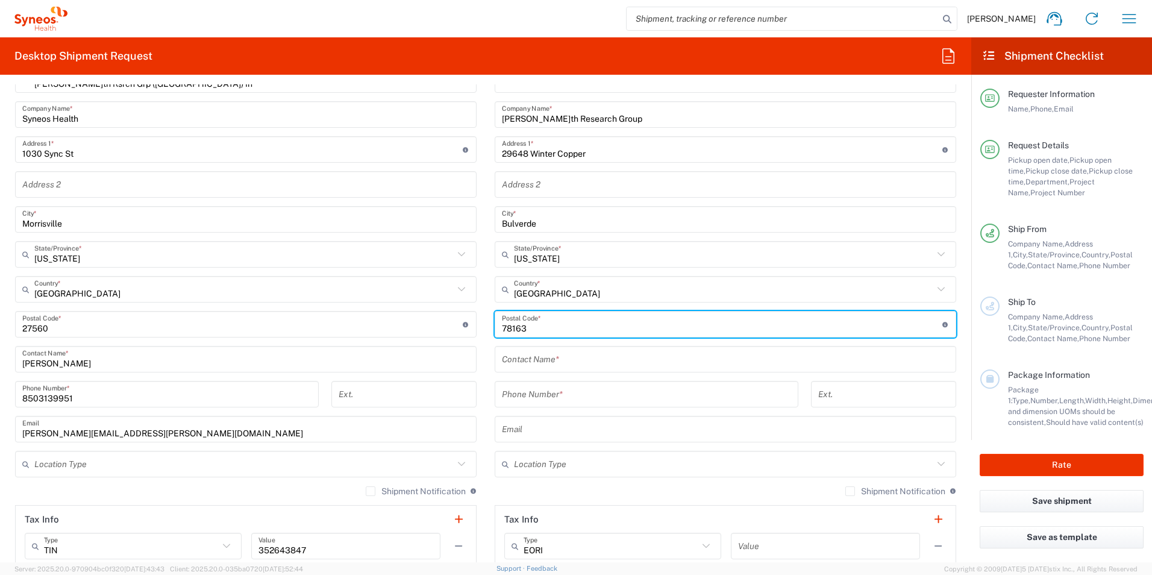
type input "78163"
click at [583, 358] on input "text" at bounding box center [725, 359] width 447 height 21
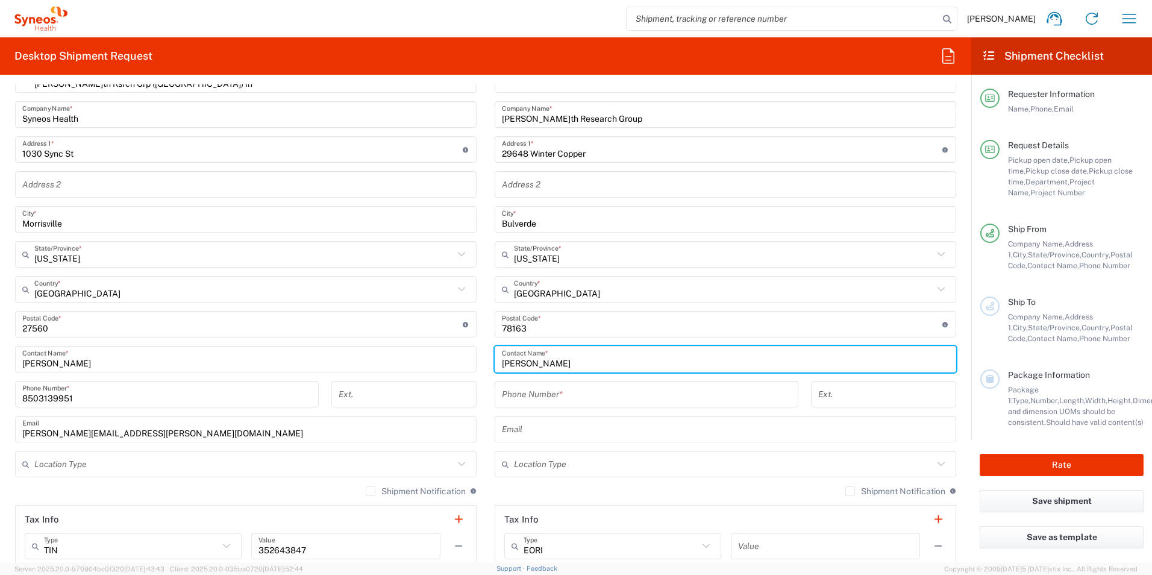
type input "Aisha Majeed"
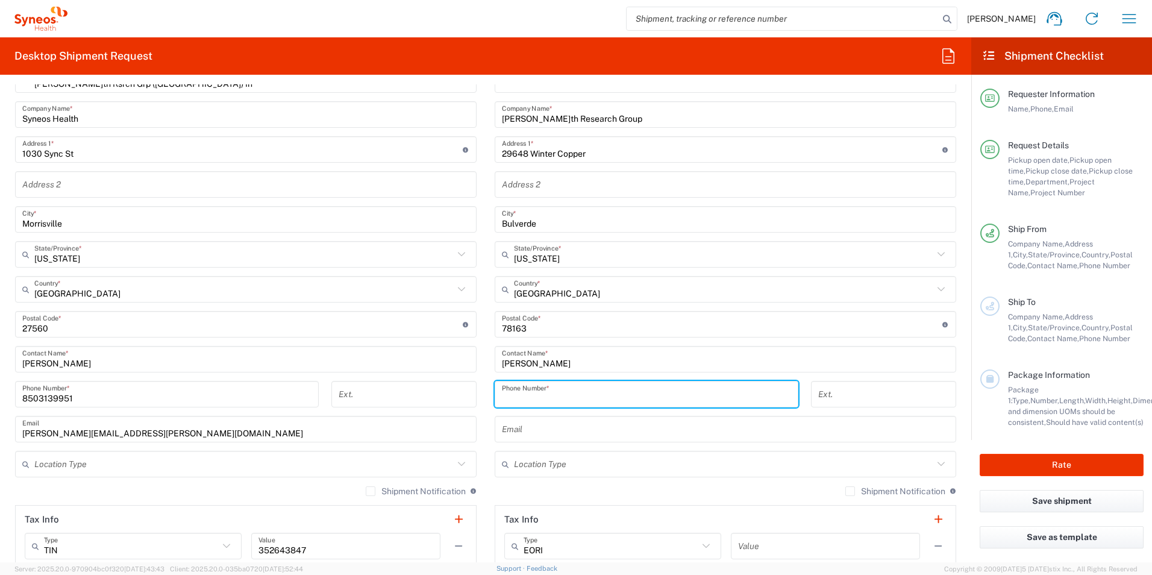
click at [629, 387] on input "tel" at bounding box center [646, 394] width 289 height 21
type input "4127228597"
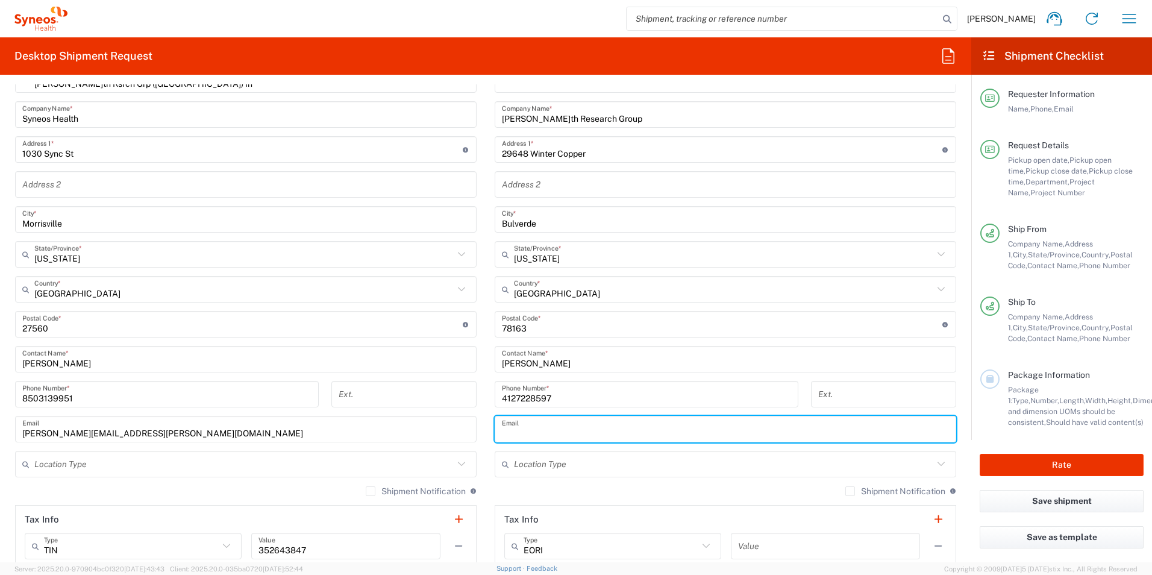
click at [585, 422] on input "text" at bounding box center [725, 429] width 447 height 21
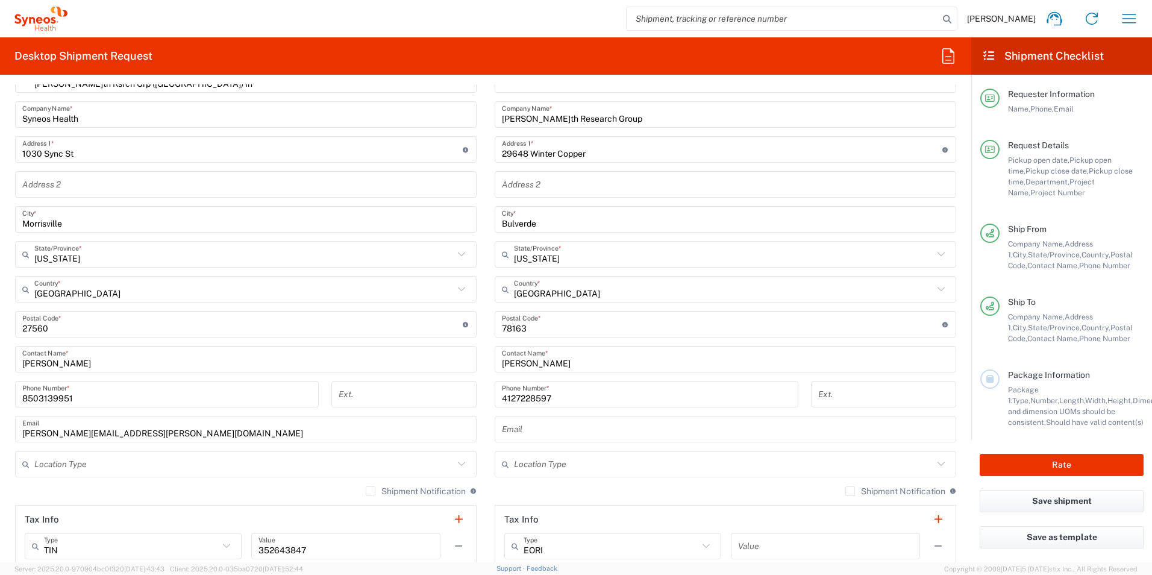
click at [564, 431] on input "text" at bounding box center [725, 429] width 447 height 21
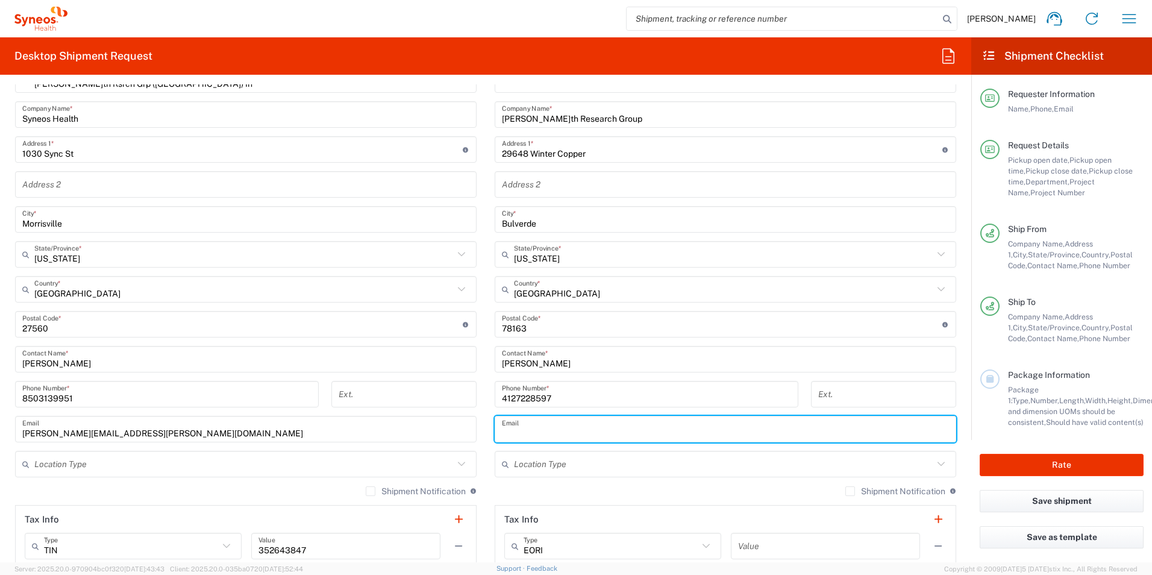
paste input "amajeed2490@aol.com"
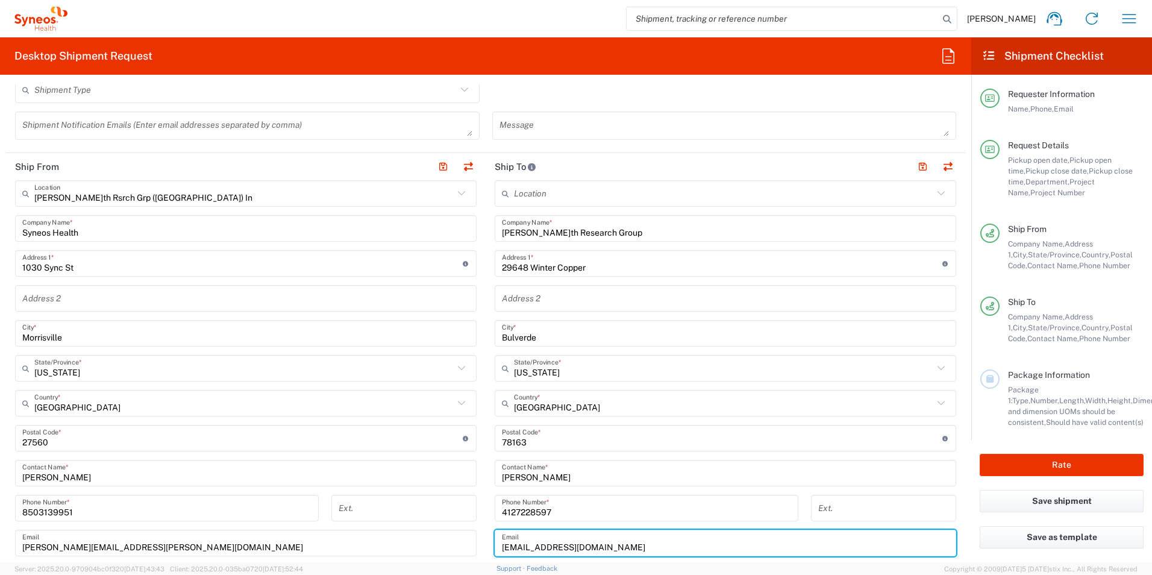
scroll to position [361, 0]
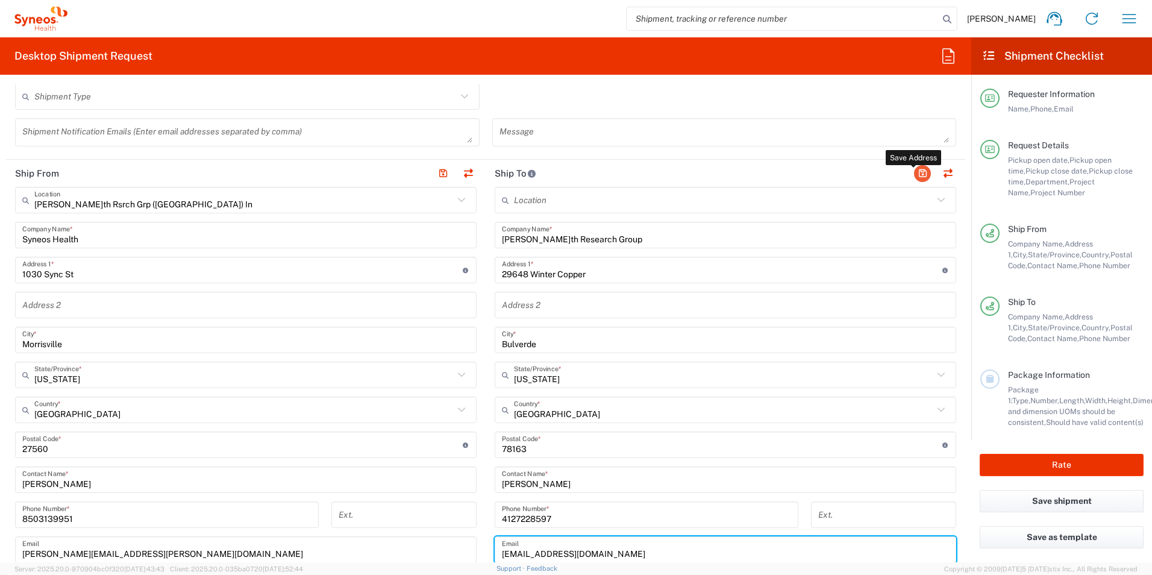
type input "amajeed2490@aol.com"
click at [917, 172] on button "button" at bounding box center [922, 173] width 17 height 17
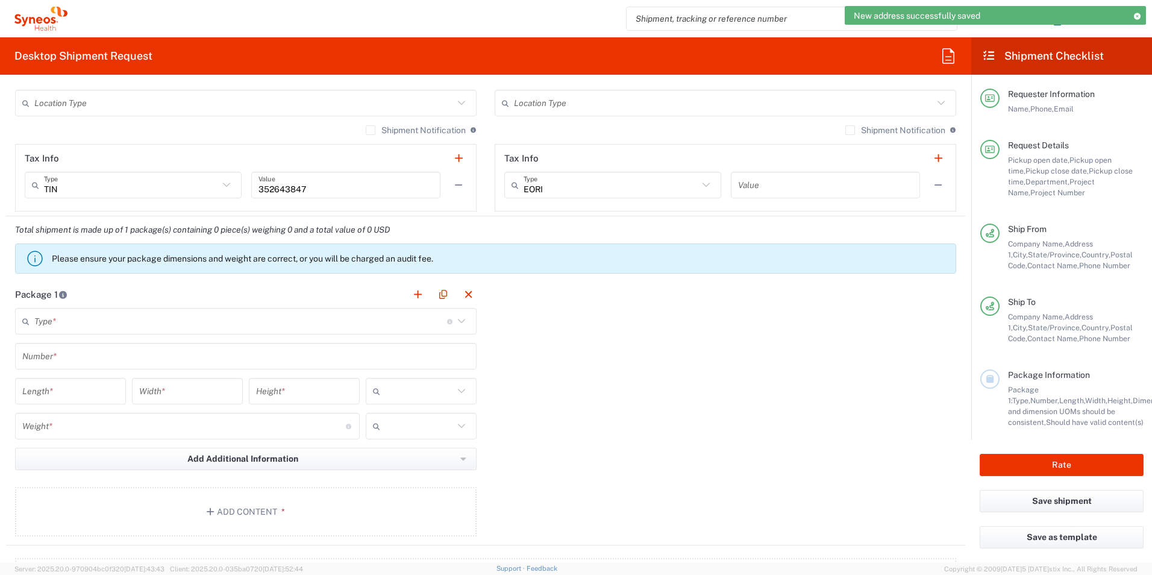
scroll to position [843, 0]
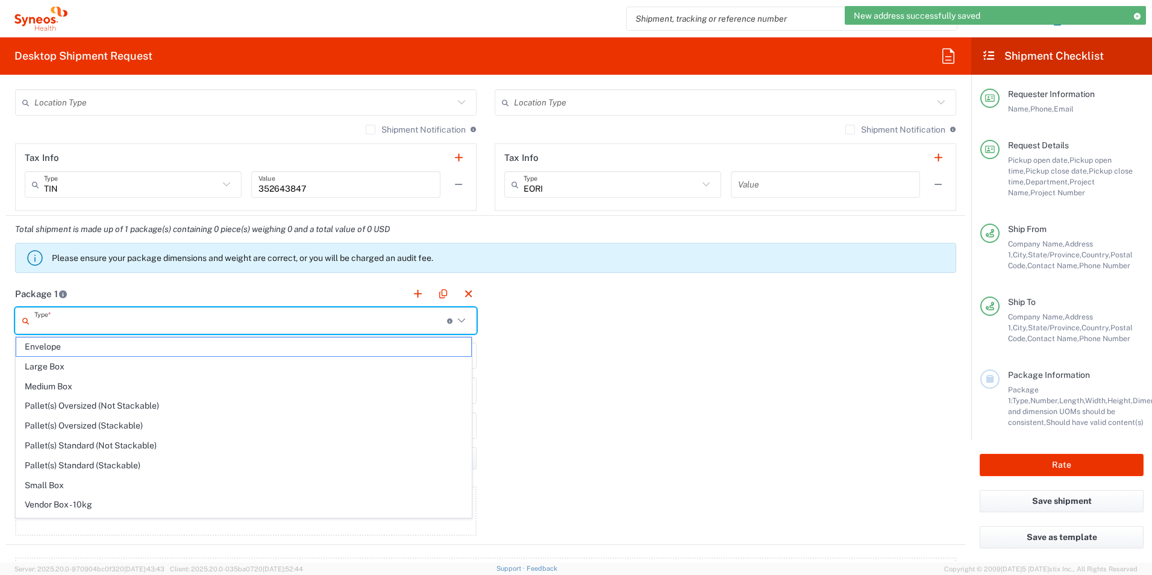
click at [84, 314] on input "text" at bounding box center [240, 320] width 413 height 21
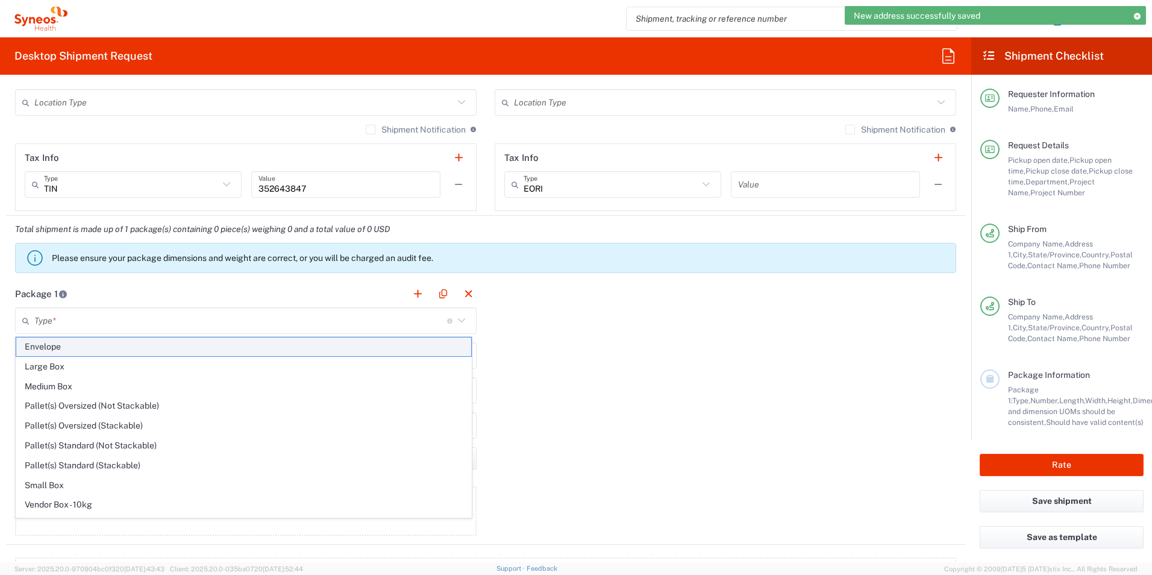
click at [83, 349] on span "Envelope" at bounding box center [243, 346] width 455 height 19
type input "Envelope"
type input "1"
type input "9.5"
type input "12.5"
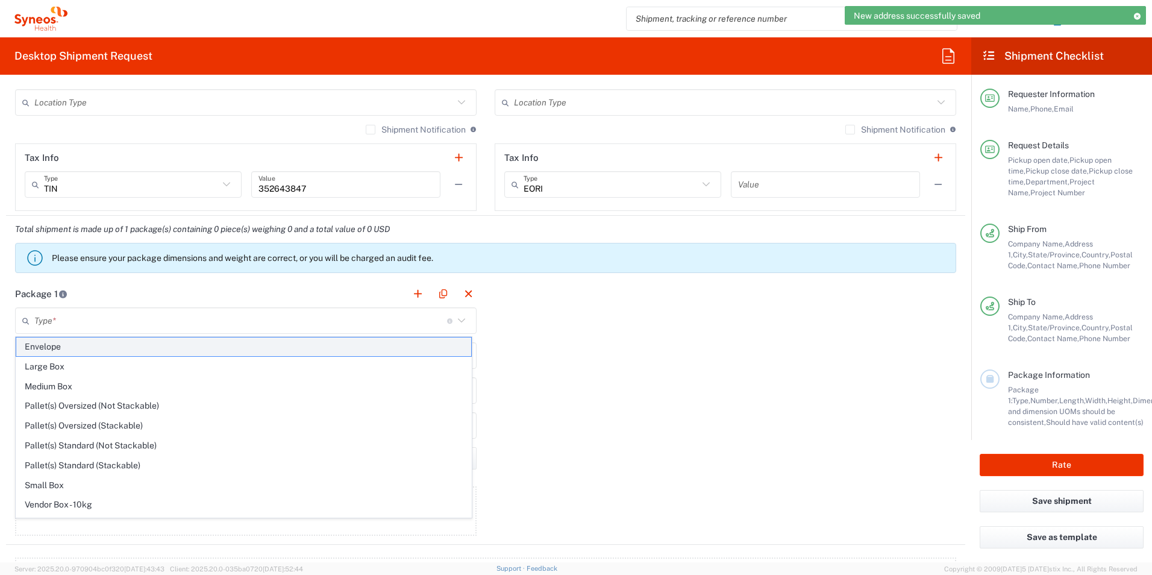
type input "0.25"
type input "in"
type input "0.45"
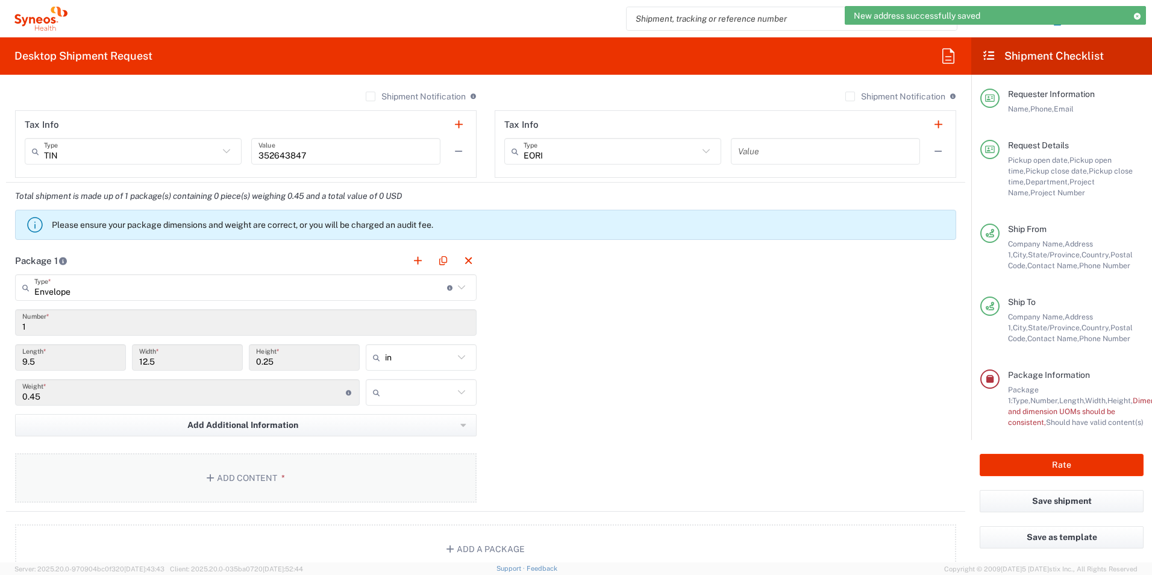
scroll to position [903, 0]
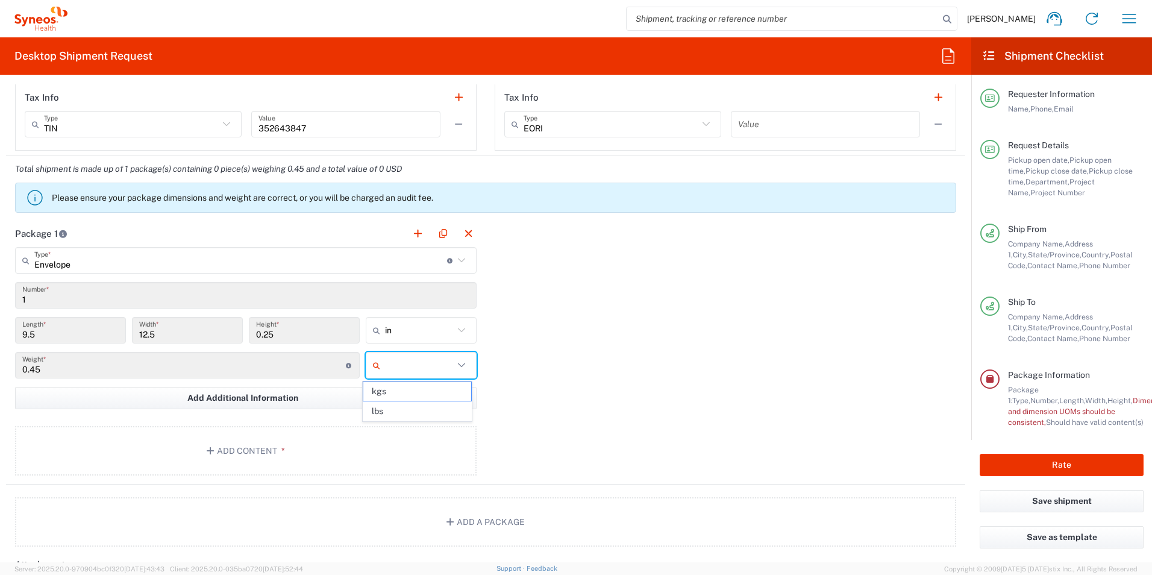
click at [398, 360] on input "text" at bounding box center [419, 364] width 69 height 19
click at [388, 414] on span "lbs" at bounding box center [416, 411] width 107 height 19
type input "lbs"
click at [322, 447] on button "Add Content *" at bounding box center [245, 450] width 461 height 49
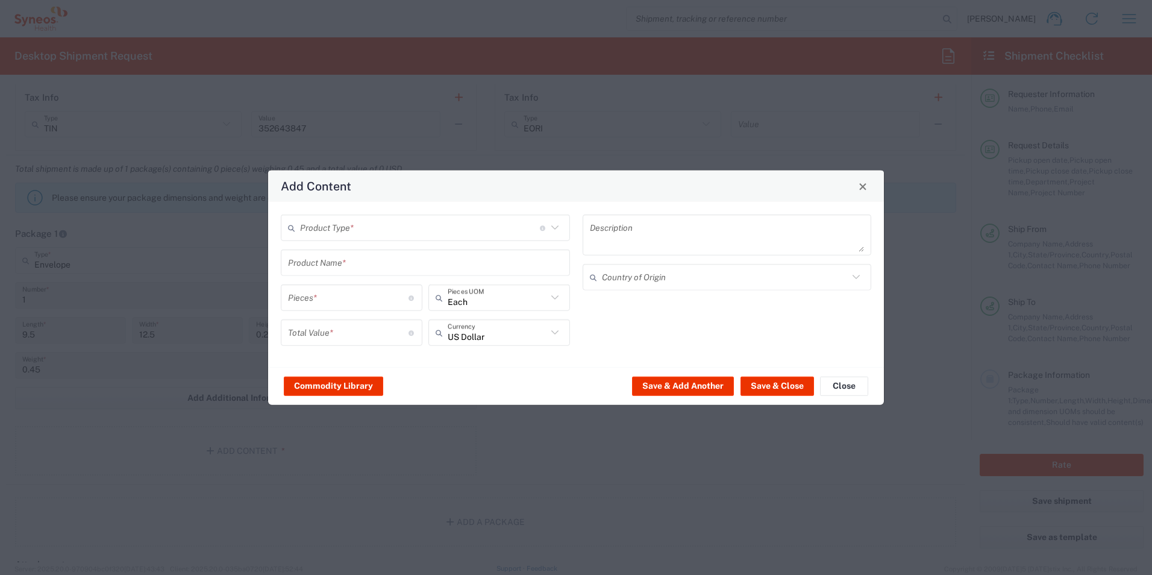
click at [335, 232] on input "text" at bounding box center [420, 227] width 240 height 21
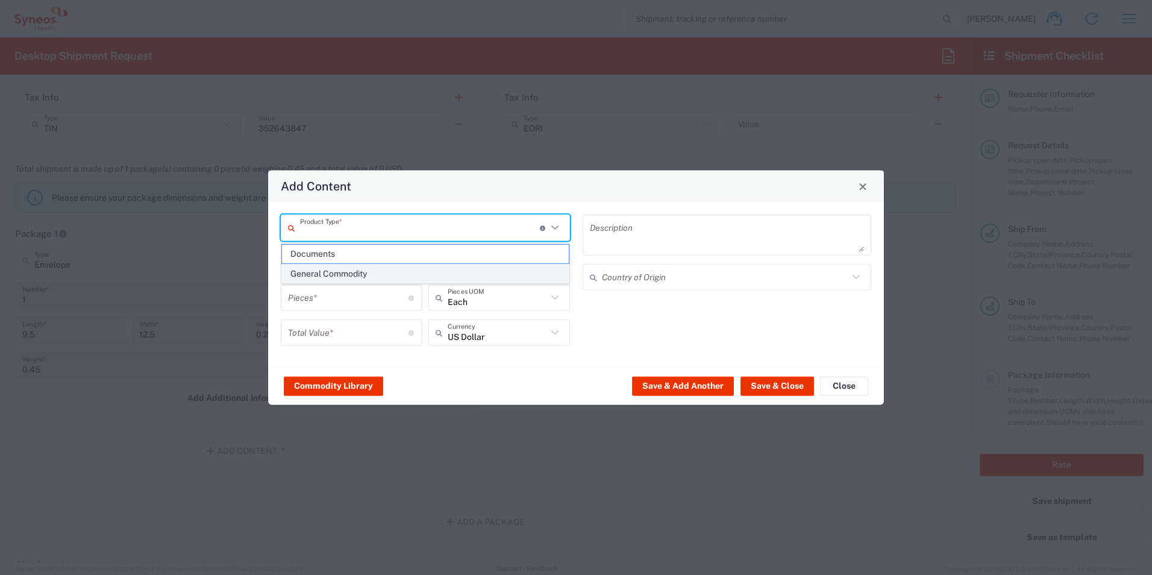
click at [359, 268] on span "General Commodity" at bounding box center [425, 273] width 287 height 19
type input "General Commodity"
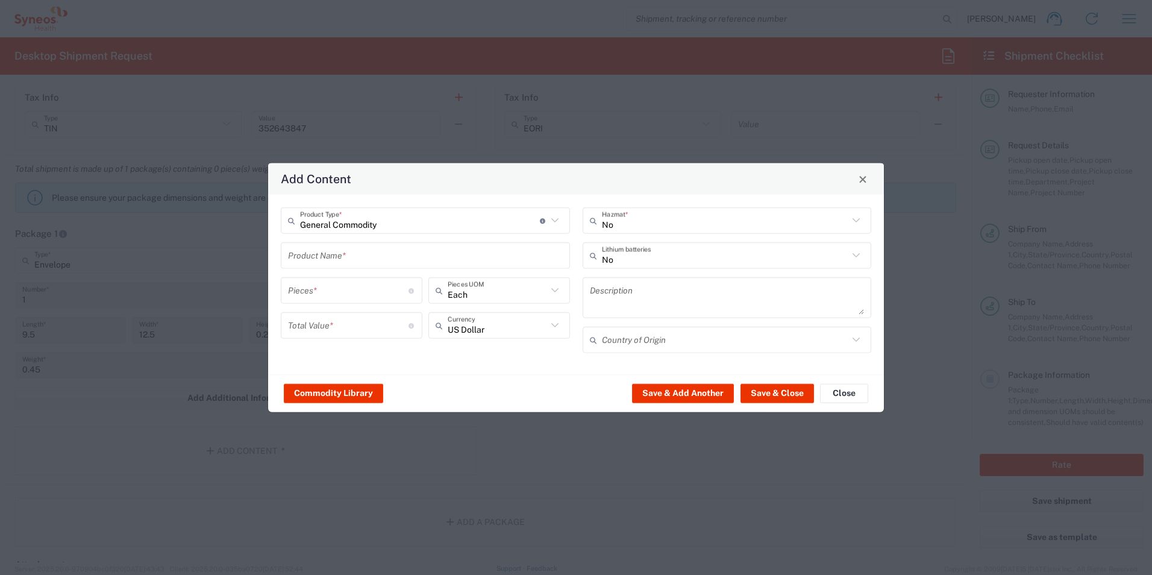
click at [360, 255] on input "text" at bounding box center [425, 255] width 275 height 21
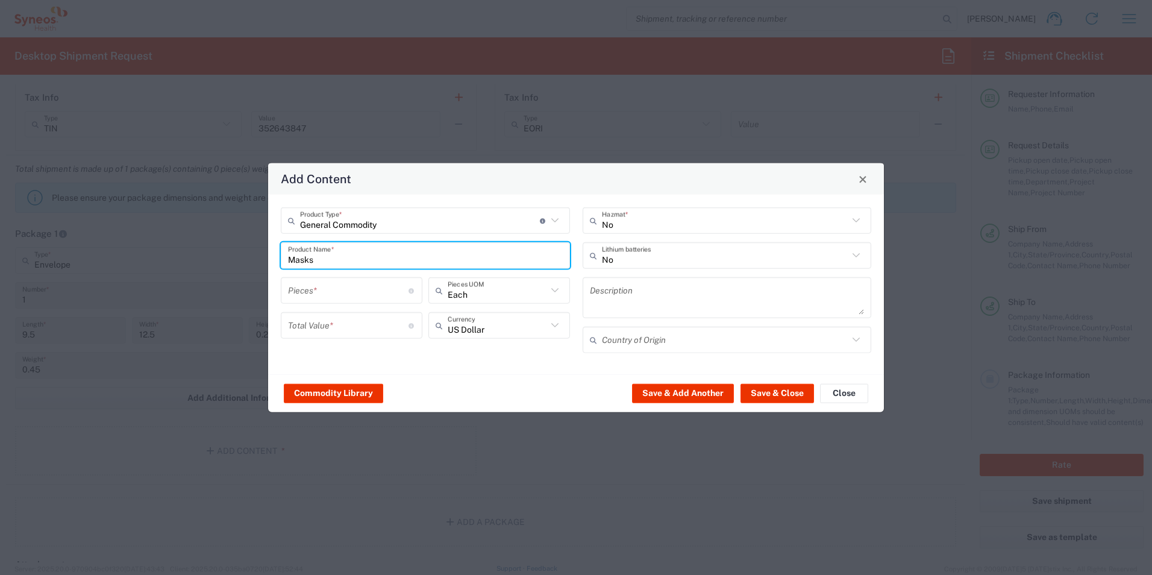
type input "Masks"
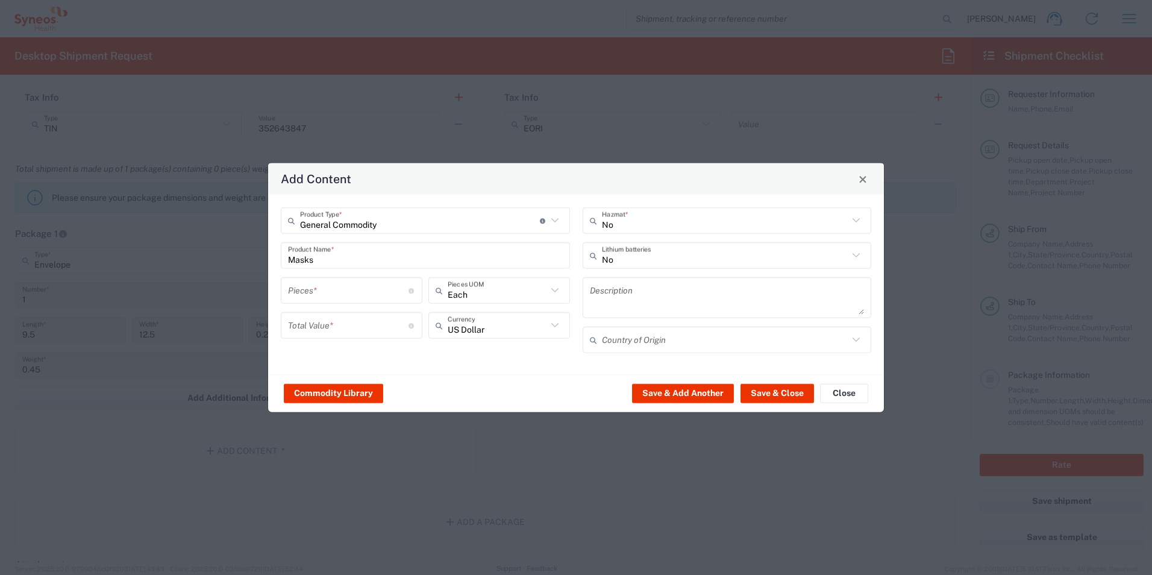
click at [332, 278] on div "Pieces * Number of pieces inside all the packages" at bounding box center [352, 290] width 142 height 27
type input "4"
click at [331, 326] on input "number" at bounding box center [348, 324] width 120 height 21
type input "10"
click at [770, 388] on button "Save & Close" at bounding box center [776, 392] width 73 height 19
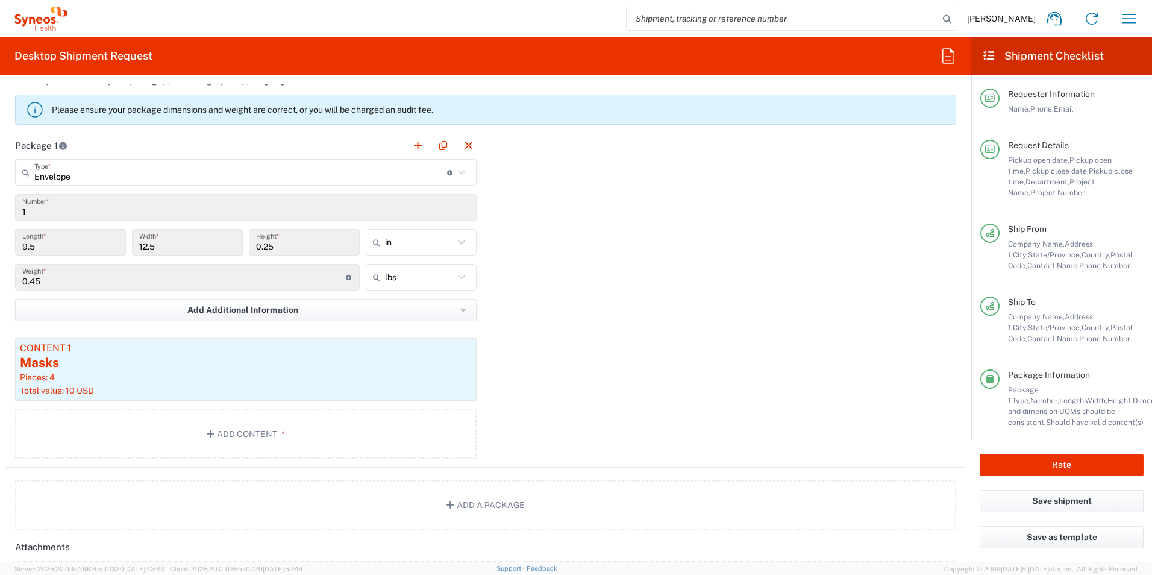
scroll to position [1084, 0]
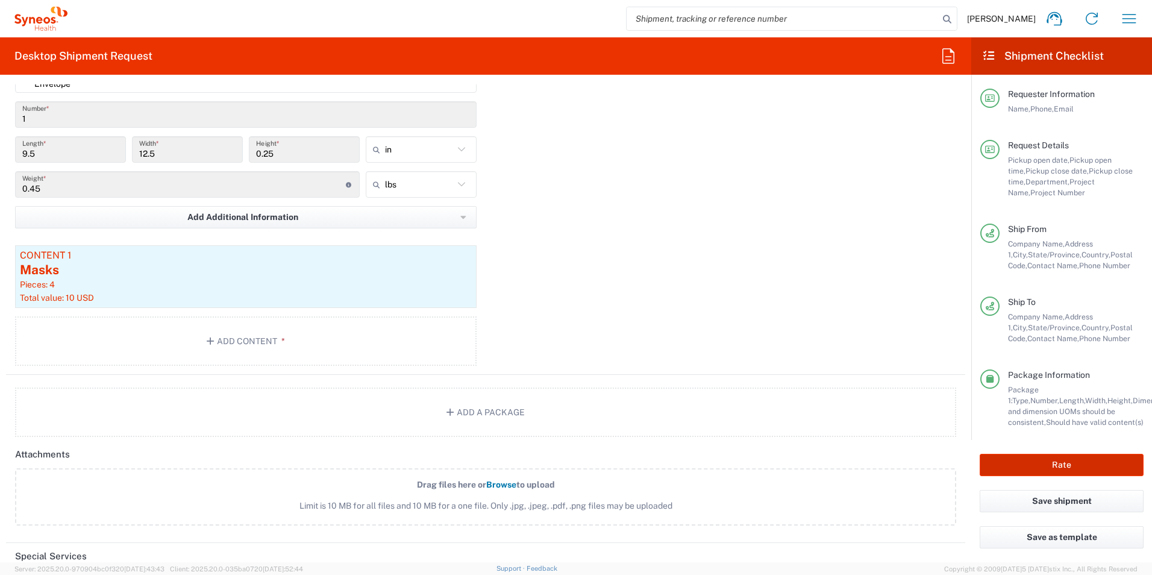
click at [1067, 464] on button "Rate" at bounding box center [1061, 465] width 164 height 22
type input "3190 DEPARTMENTAL EXPENSE"
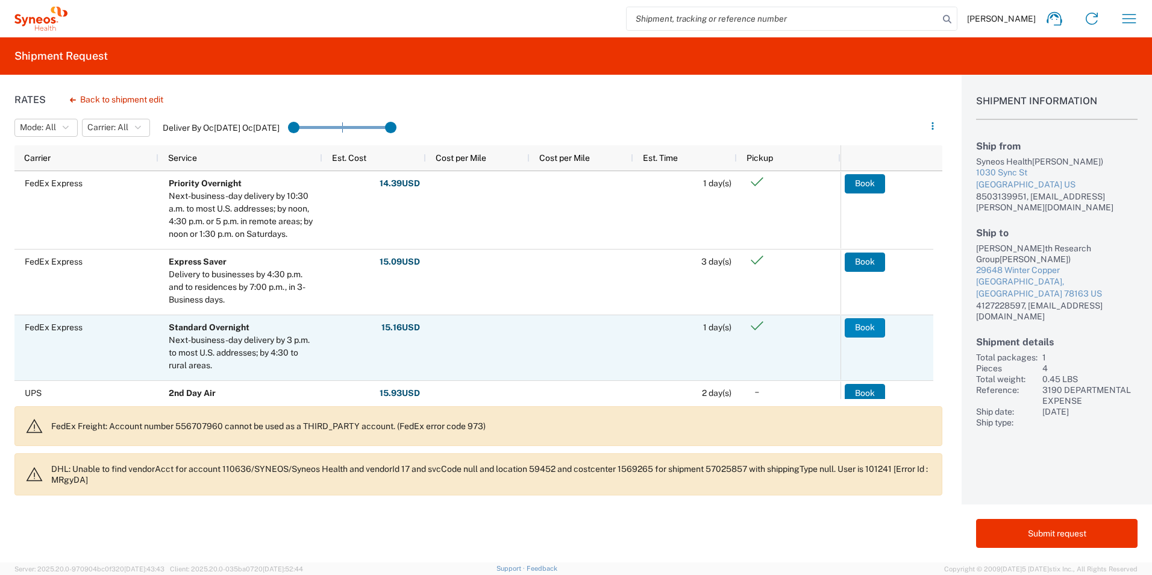
click at [872, 325] on button "Book" at bounding box center [864, 327] width 40 height 19
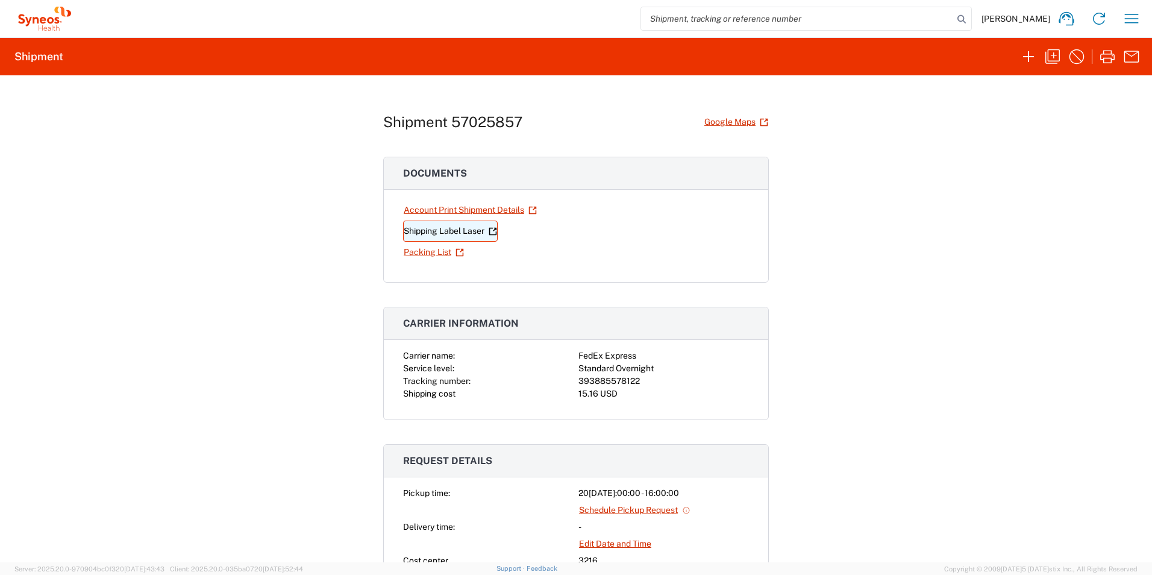
click at [448, 232] on link "Shipping Label Laser" at bounding box center [450, 230] width 95 height 21
